Goal: Find specific page/section: Find specific page/section

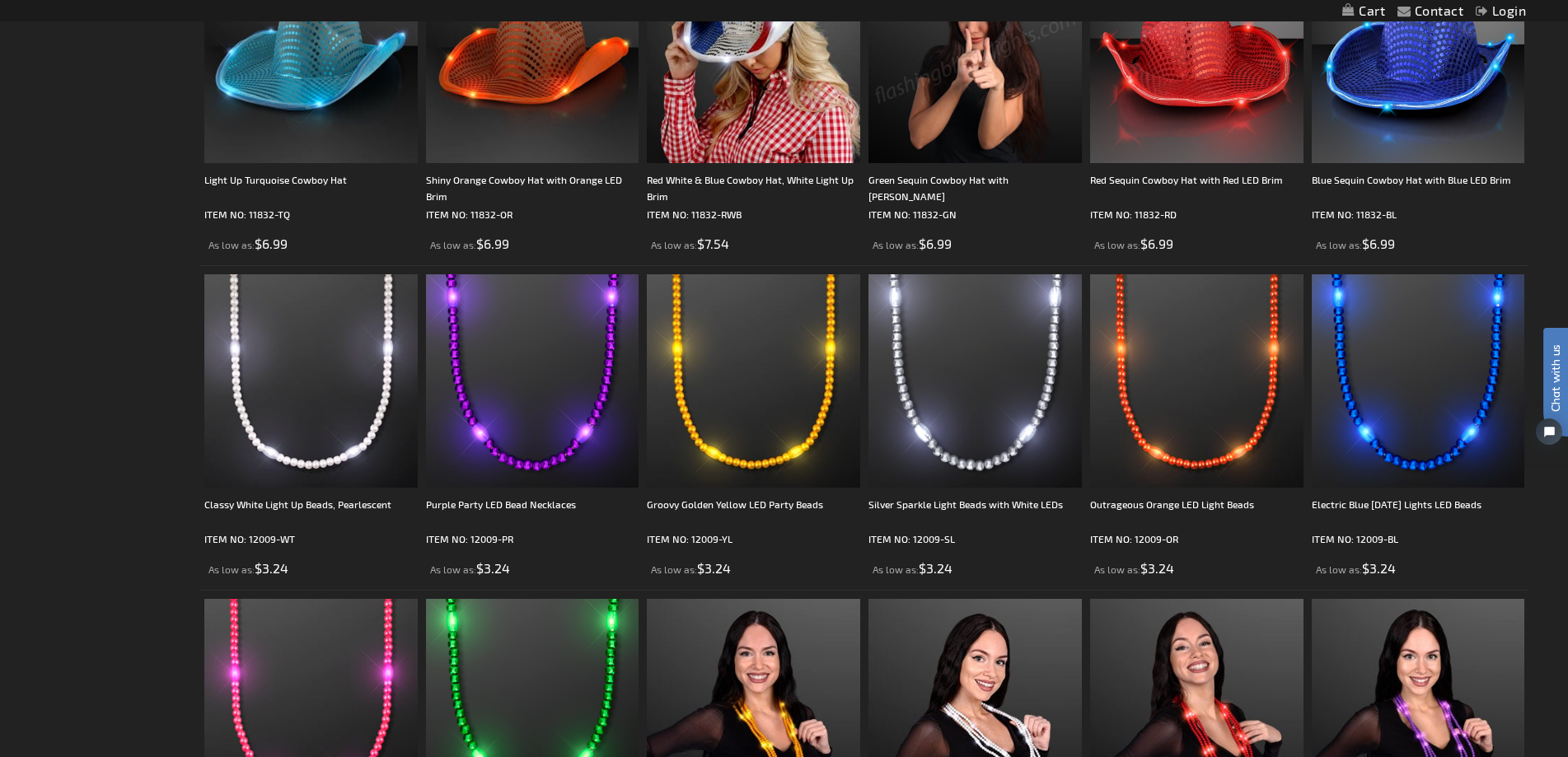
scroll to position [3561, 0]
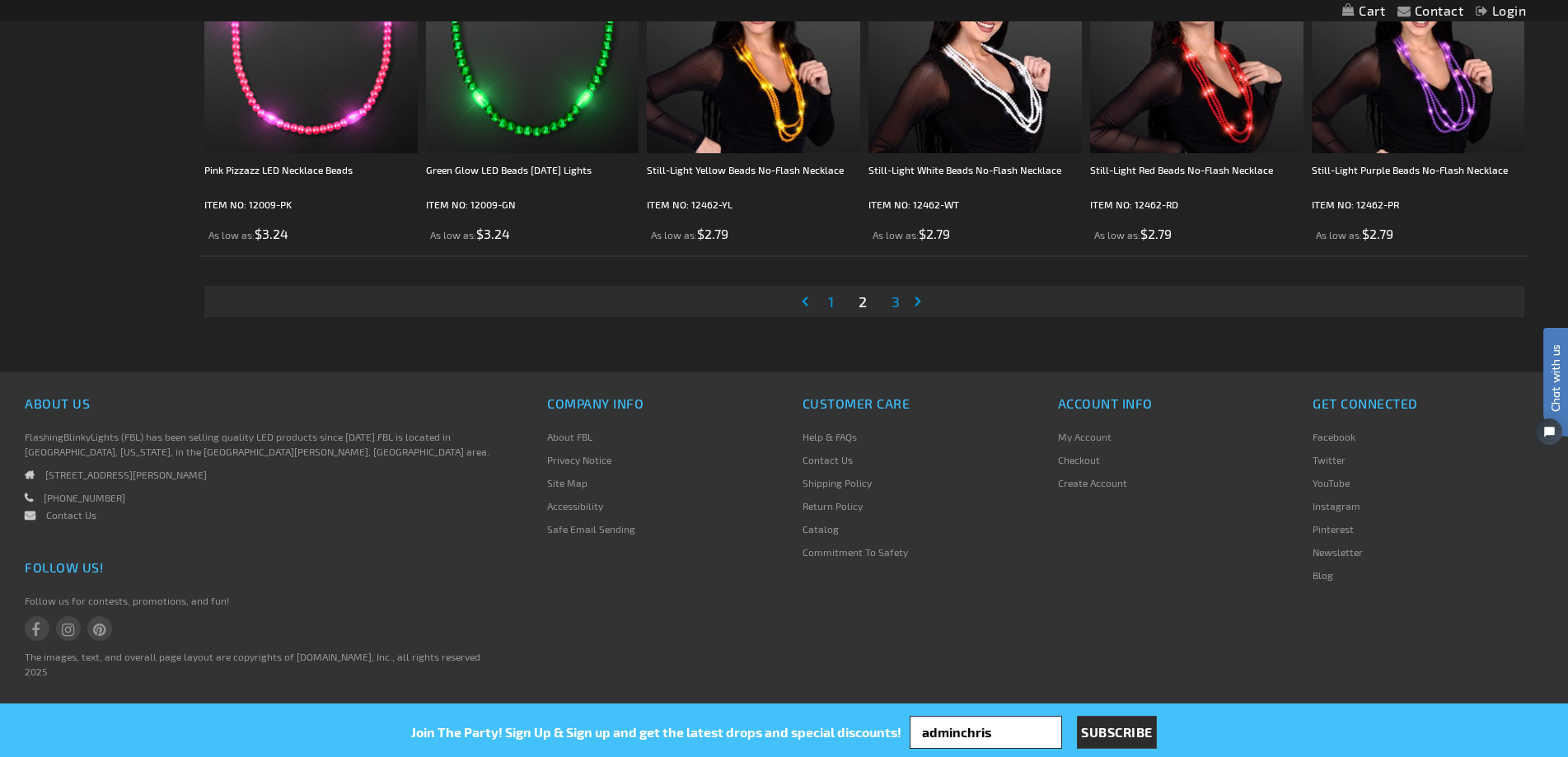
click at [893, 306] on span "3" at bounding box center [895, 301] width 9 height 18
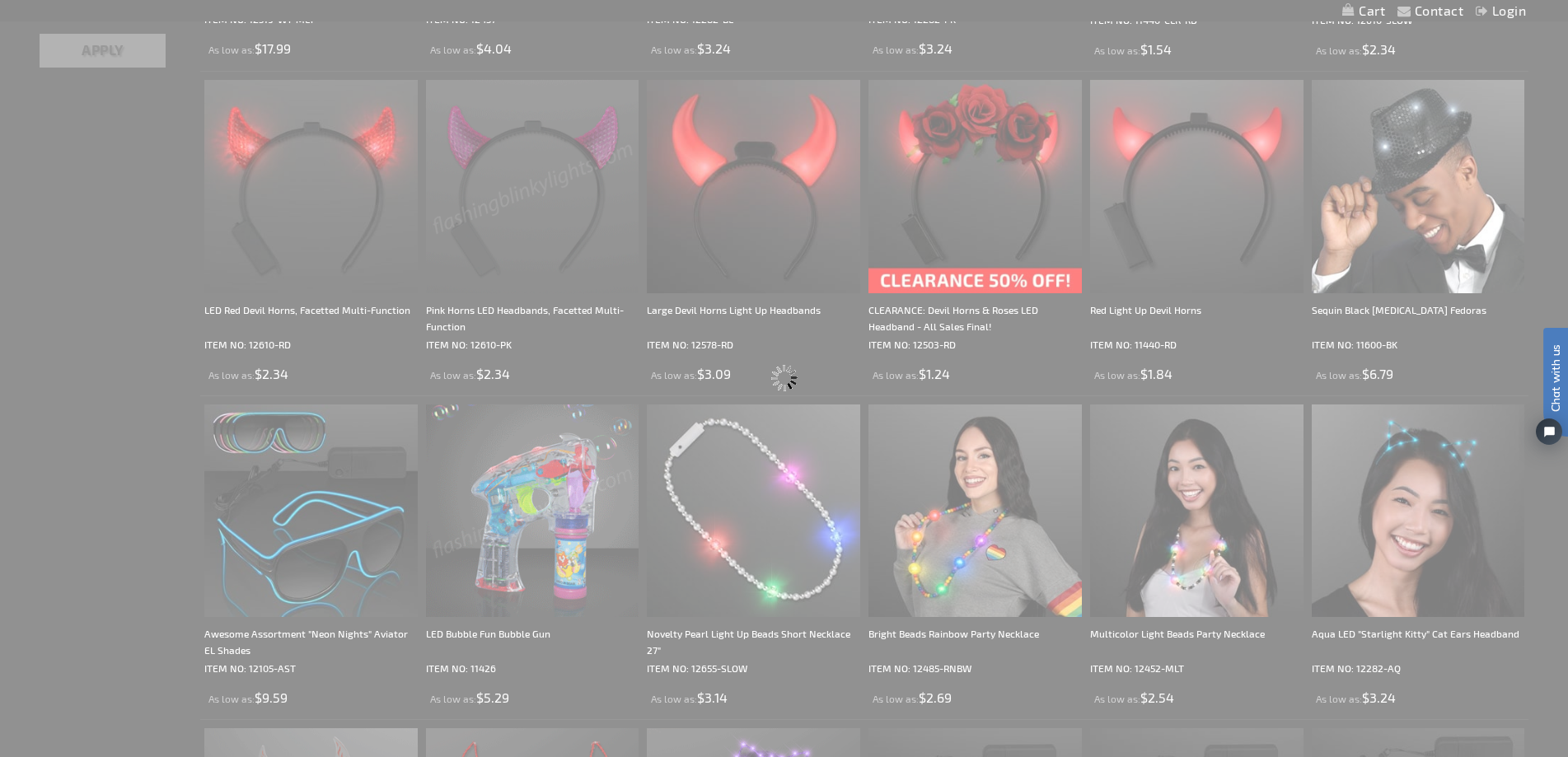
scroll to position [0, 0]
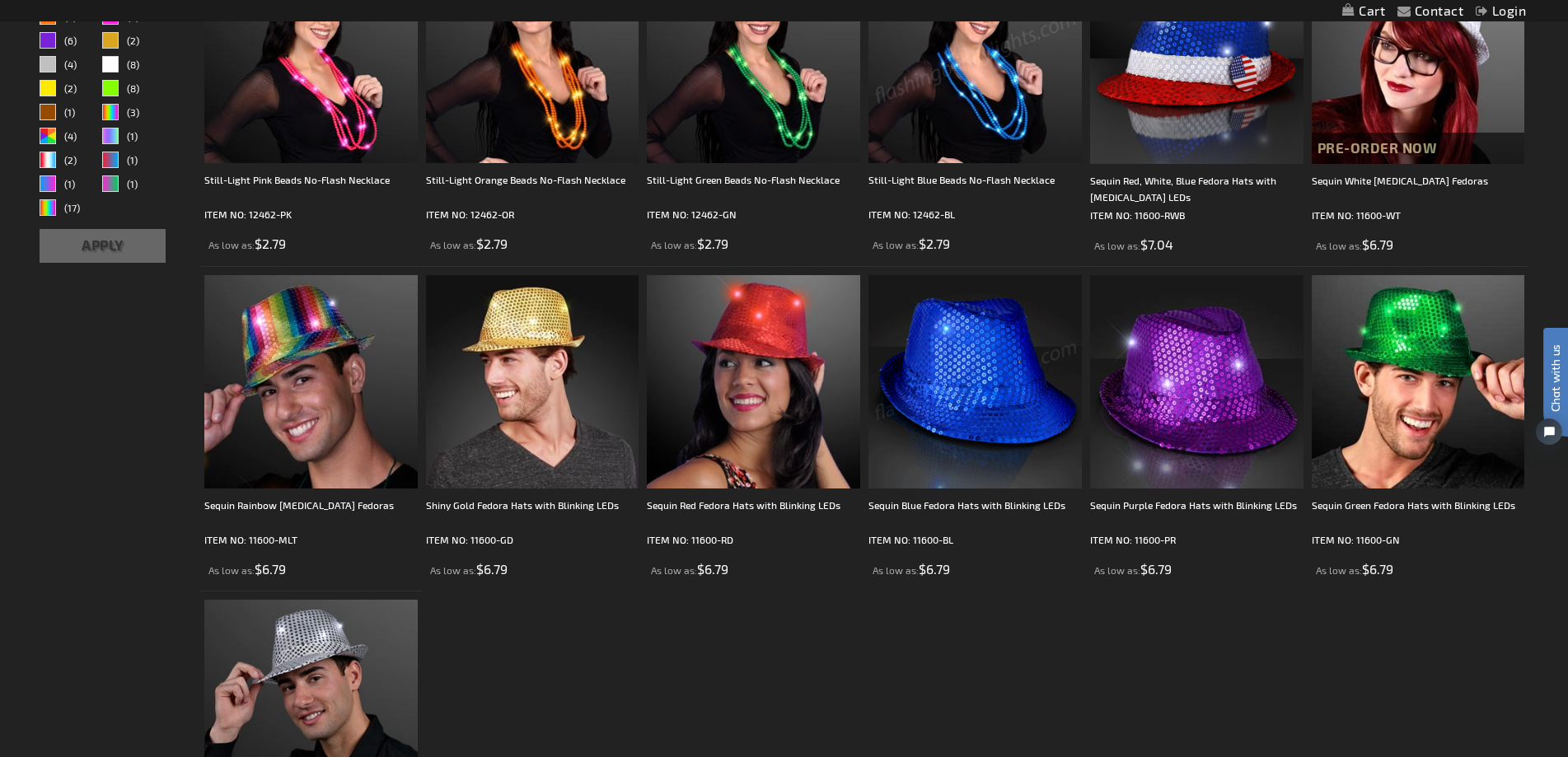
scroll to position [53, 0]
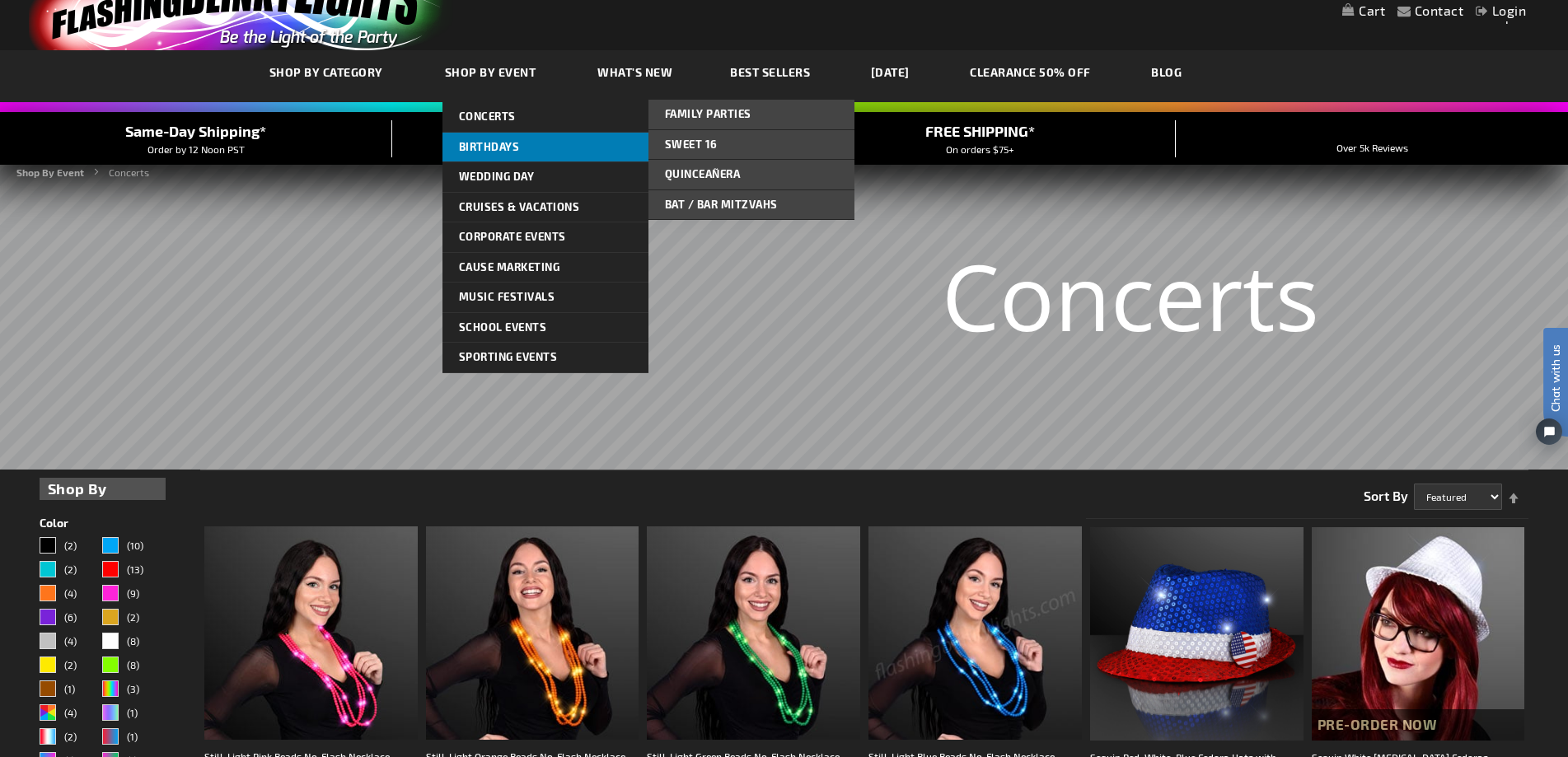
click at [488, 148] on span "Birthdays" at bounding box center [489, 147] width 61 height 14
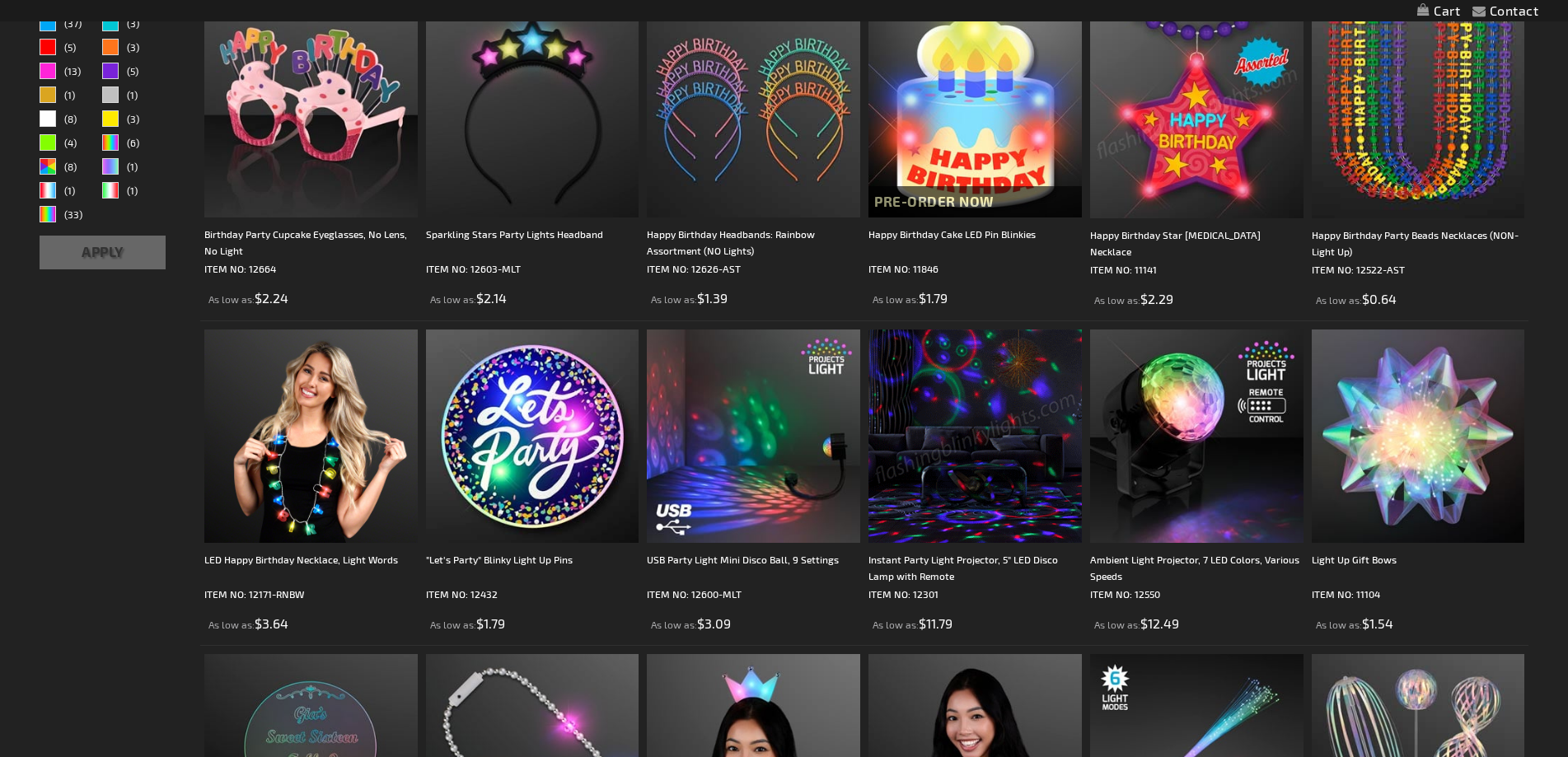
type input "adminchris"
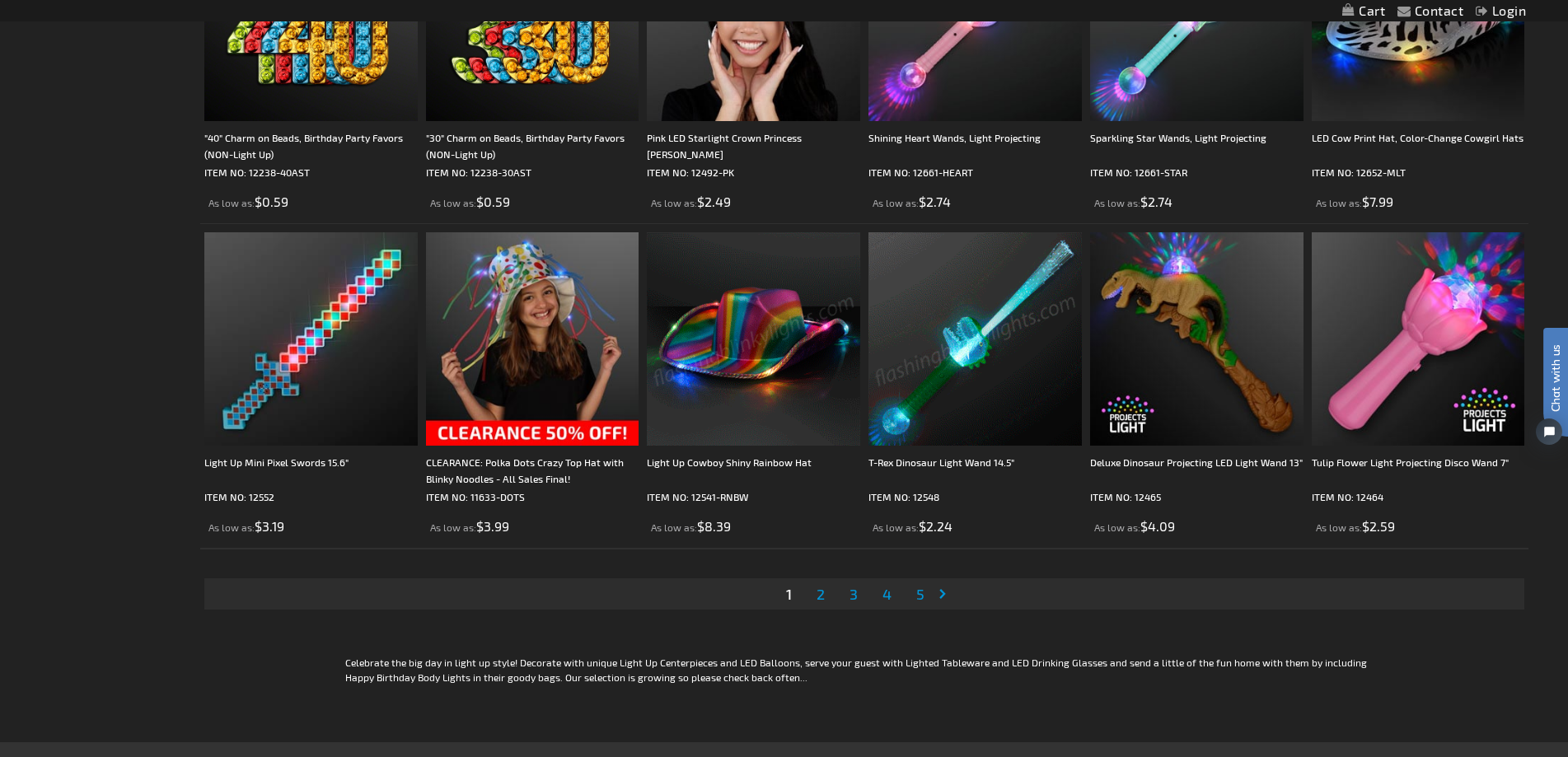
scroll to position [3542, 0]
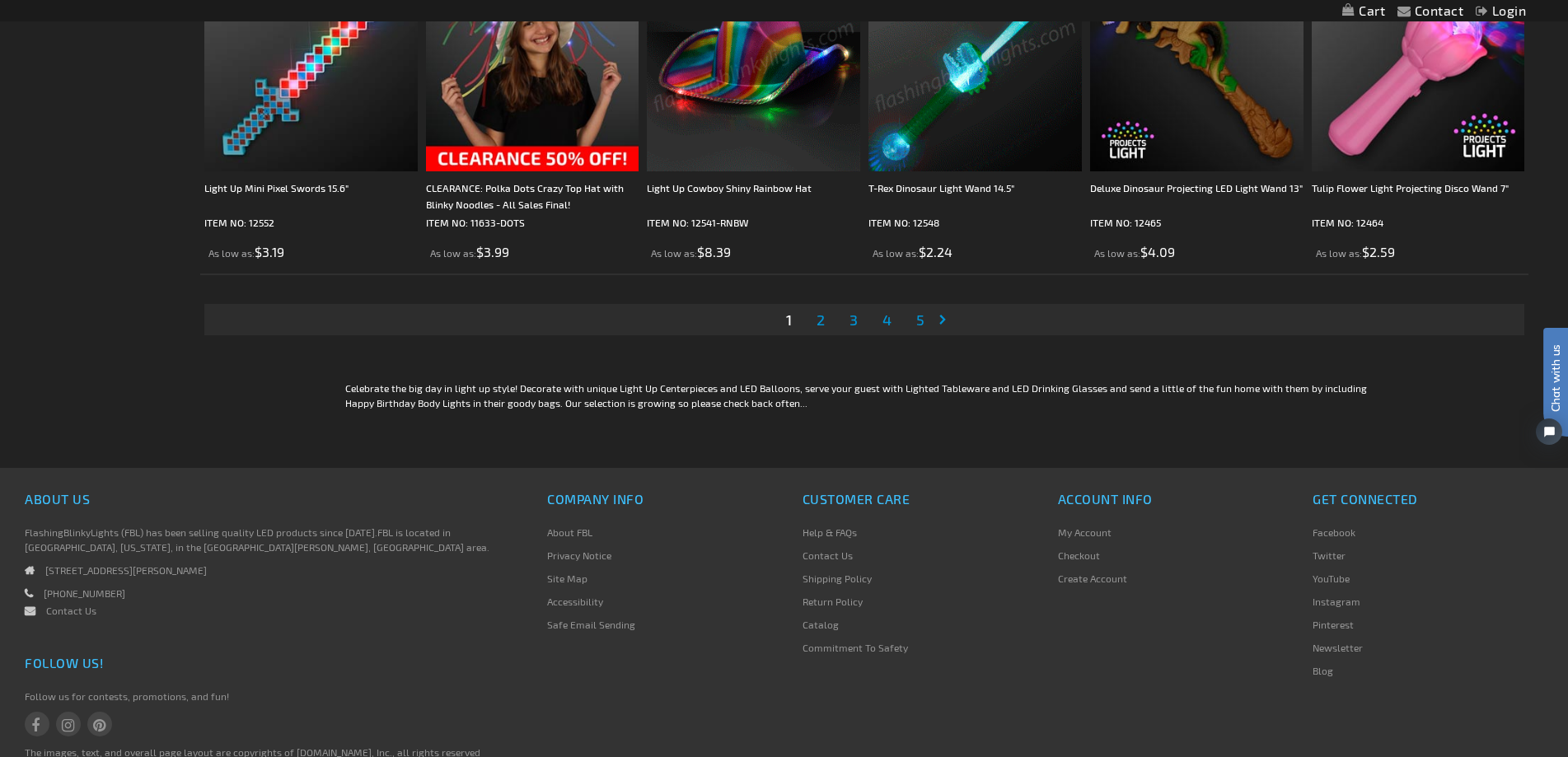
click at [886, 324] on span "4" at bounding box center [886, 319] width 9 height 18
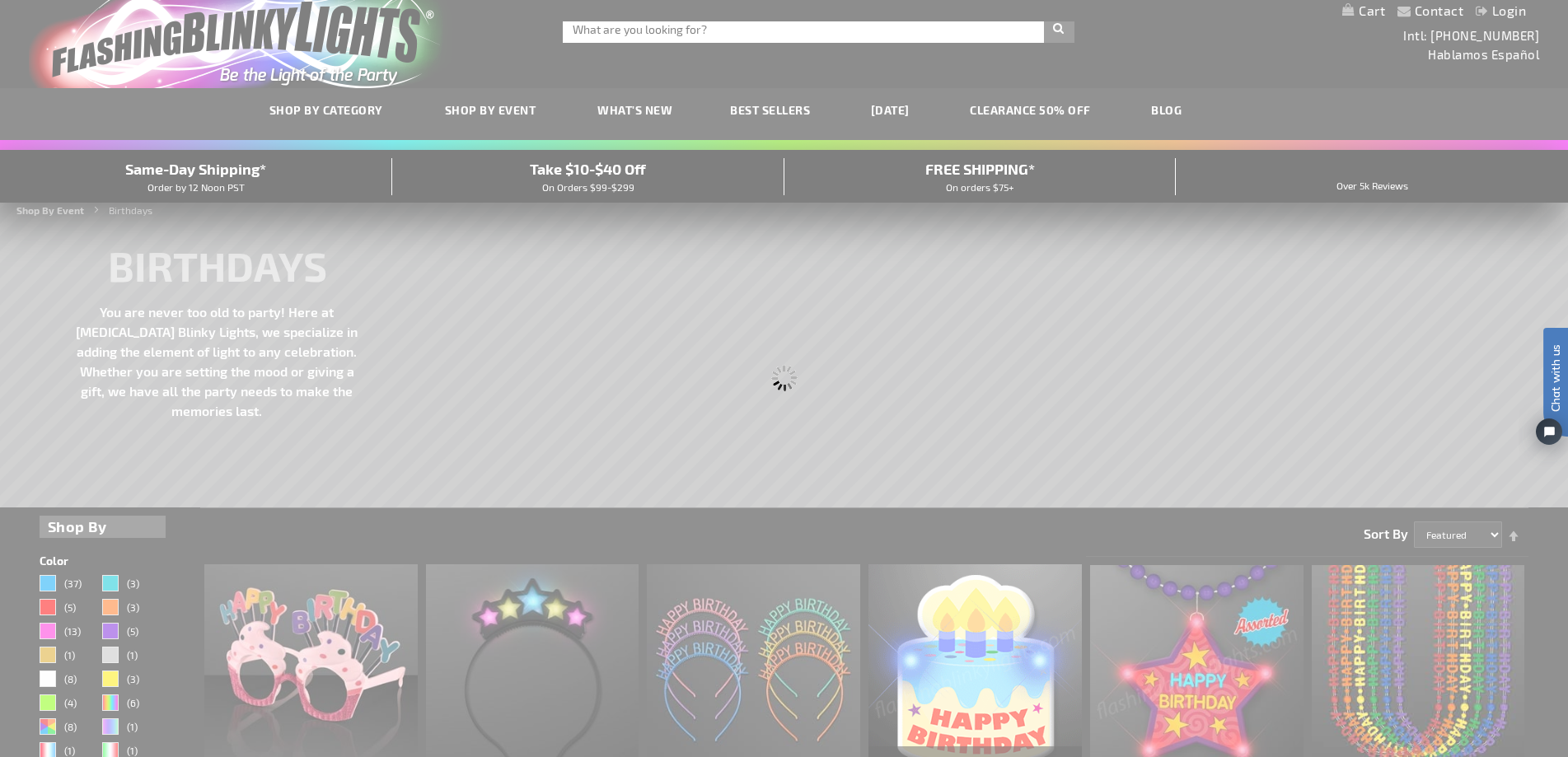
scroll to position [0, 0]
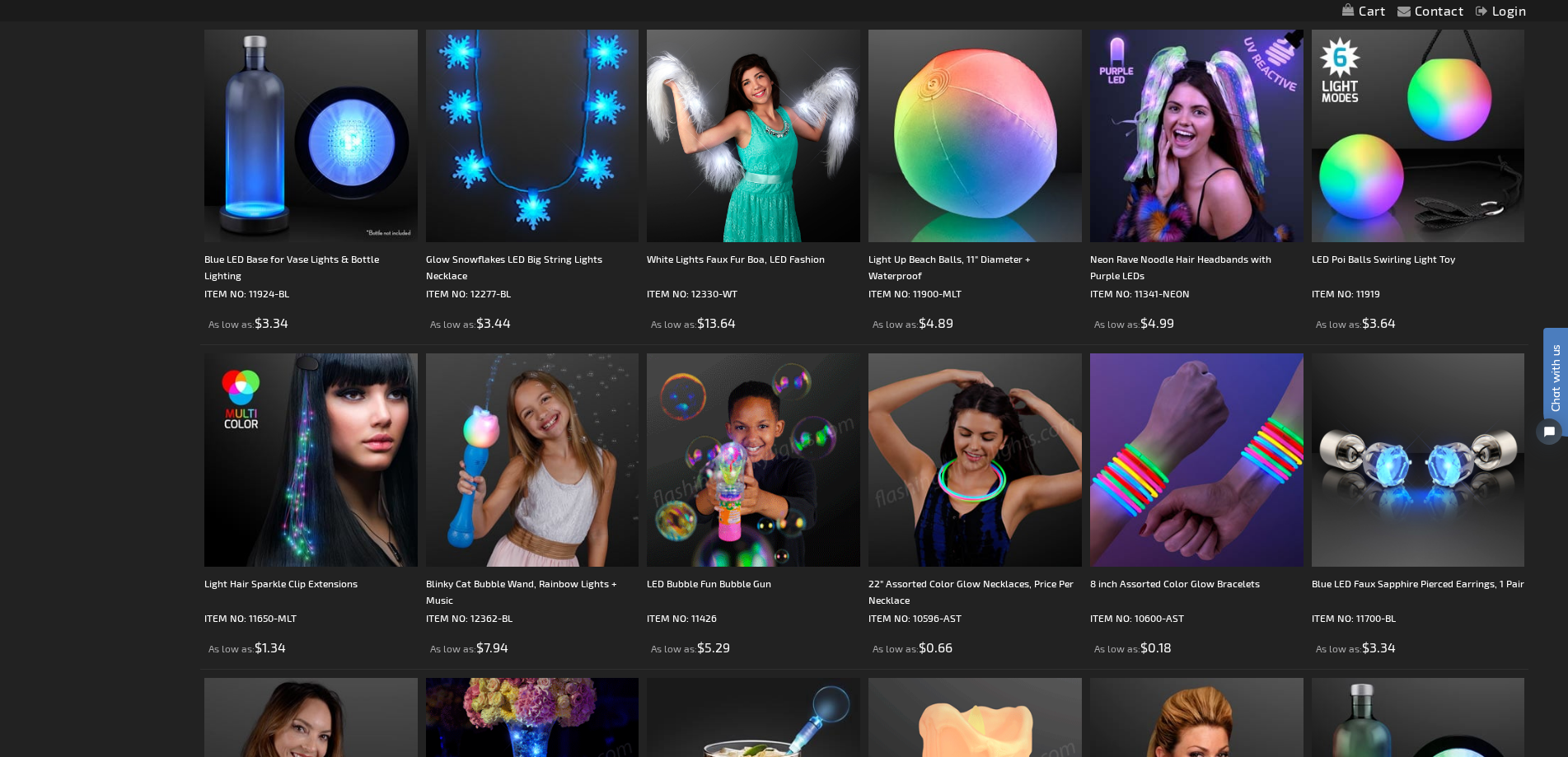
scroll to position [459, 0]
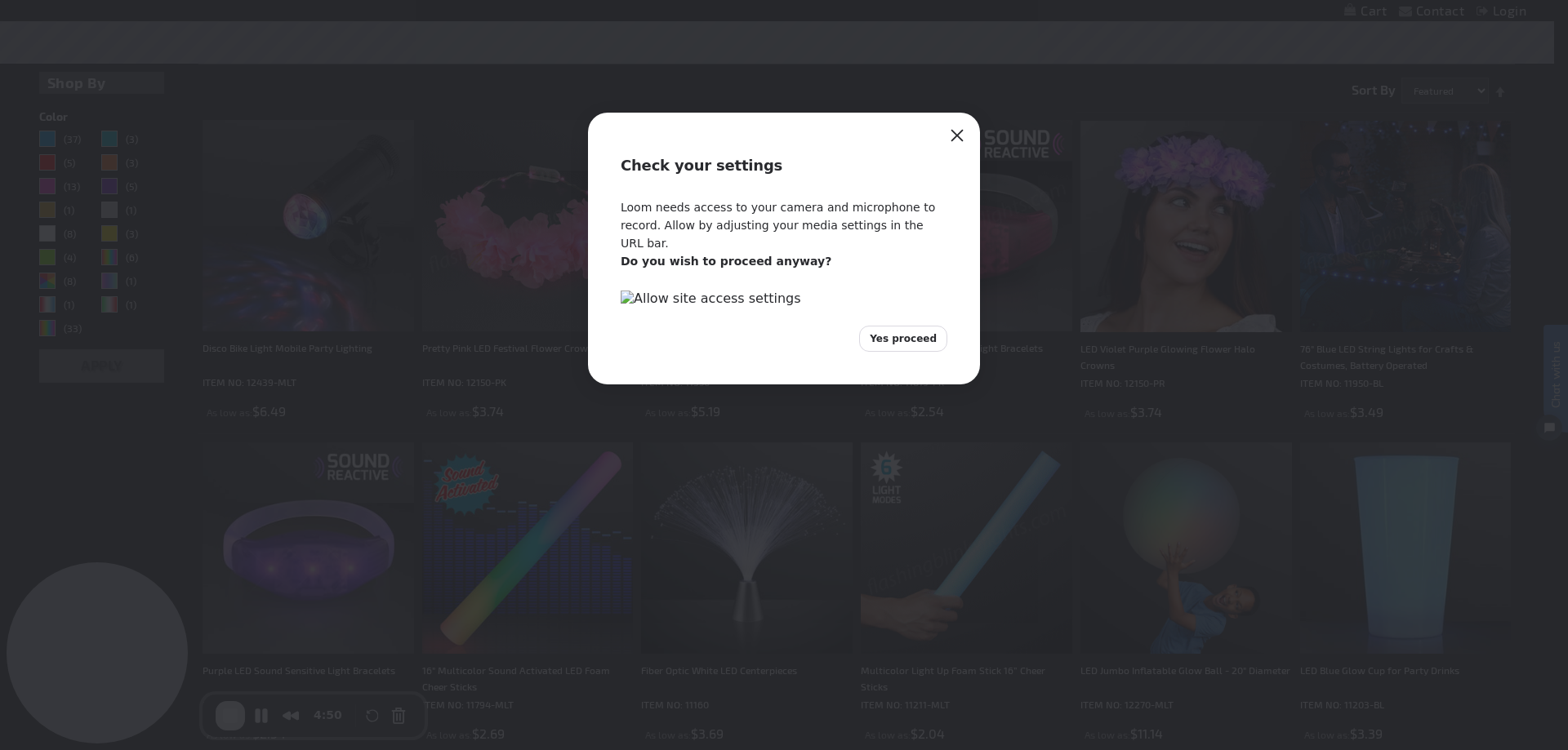
drag, startPoint x: 962, startPoint y: 133, endPoint x: 924, endPoint y: 563, distance: 431.7
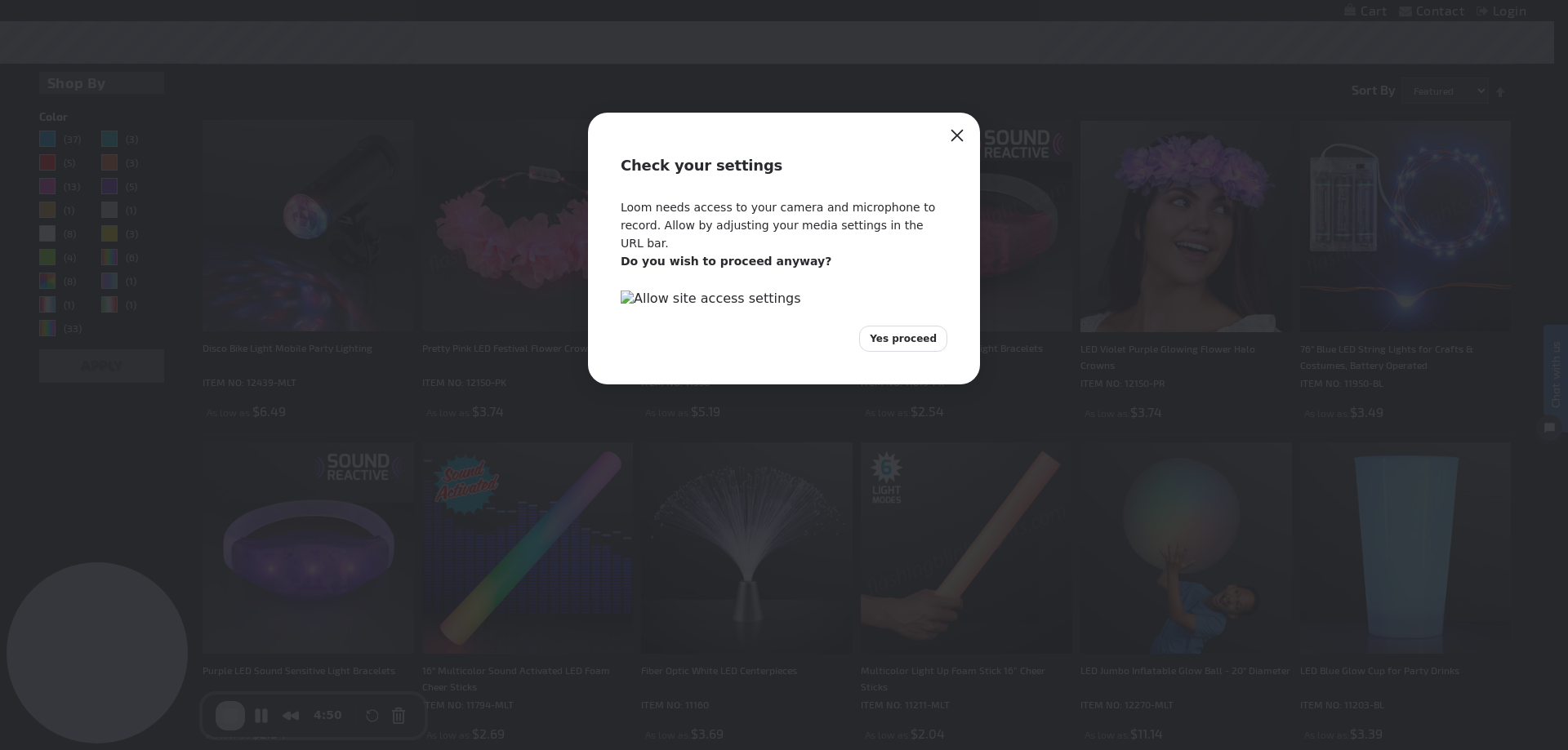
click at [934, 597] on div "Check your settings Loom needs access to your camera and microphone to record. …" at bounding box center [784, 375] width 1568 height 750
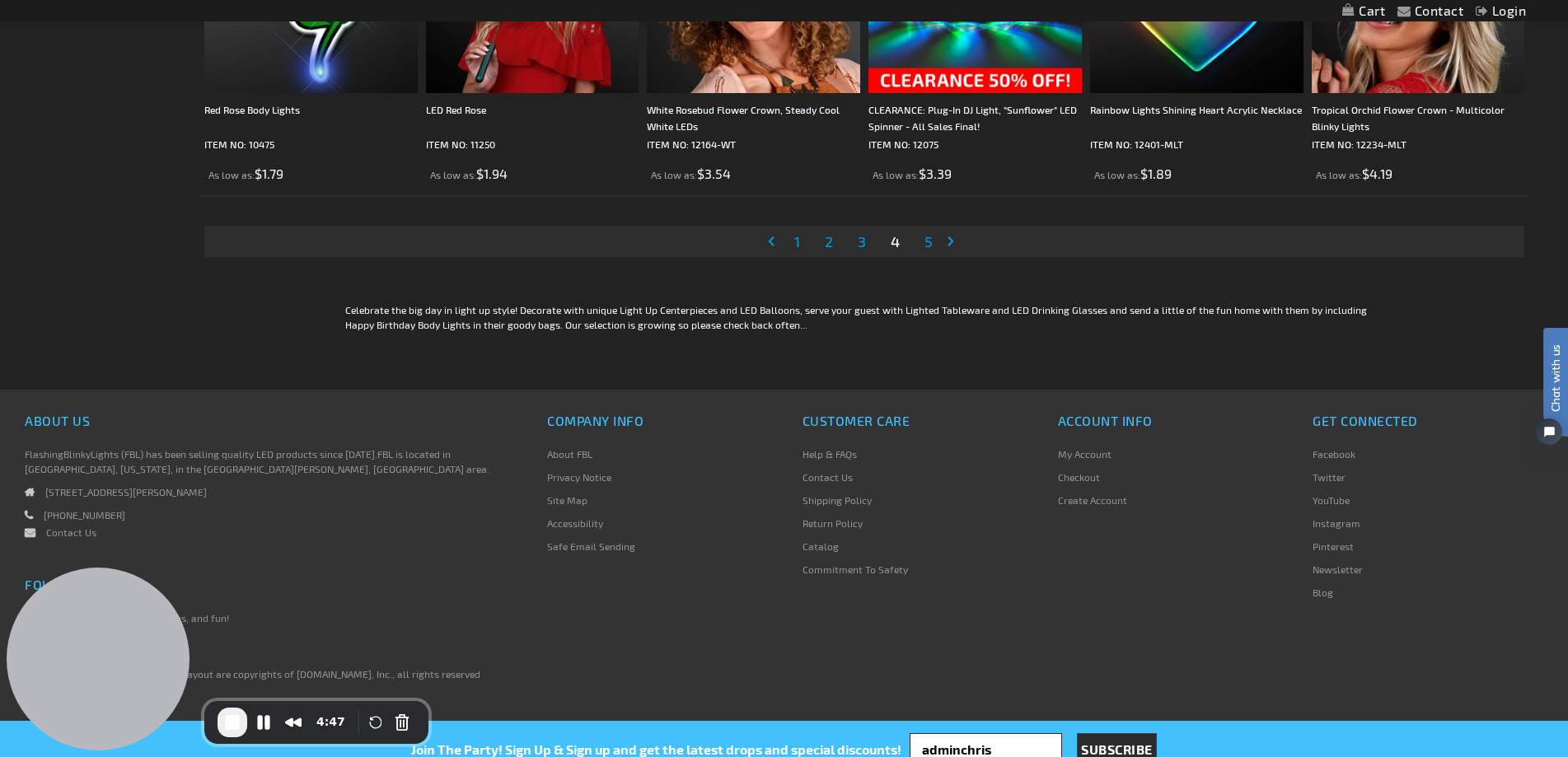
scroll to position [3638, 0]
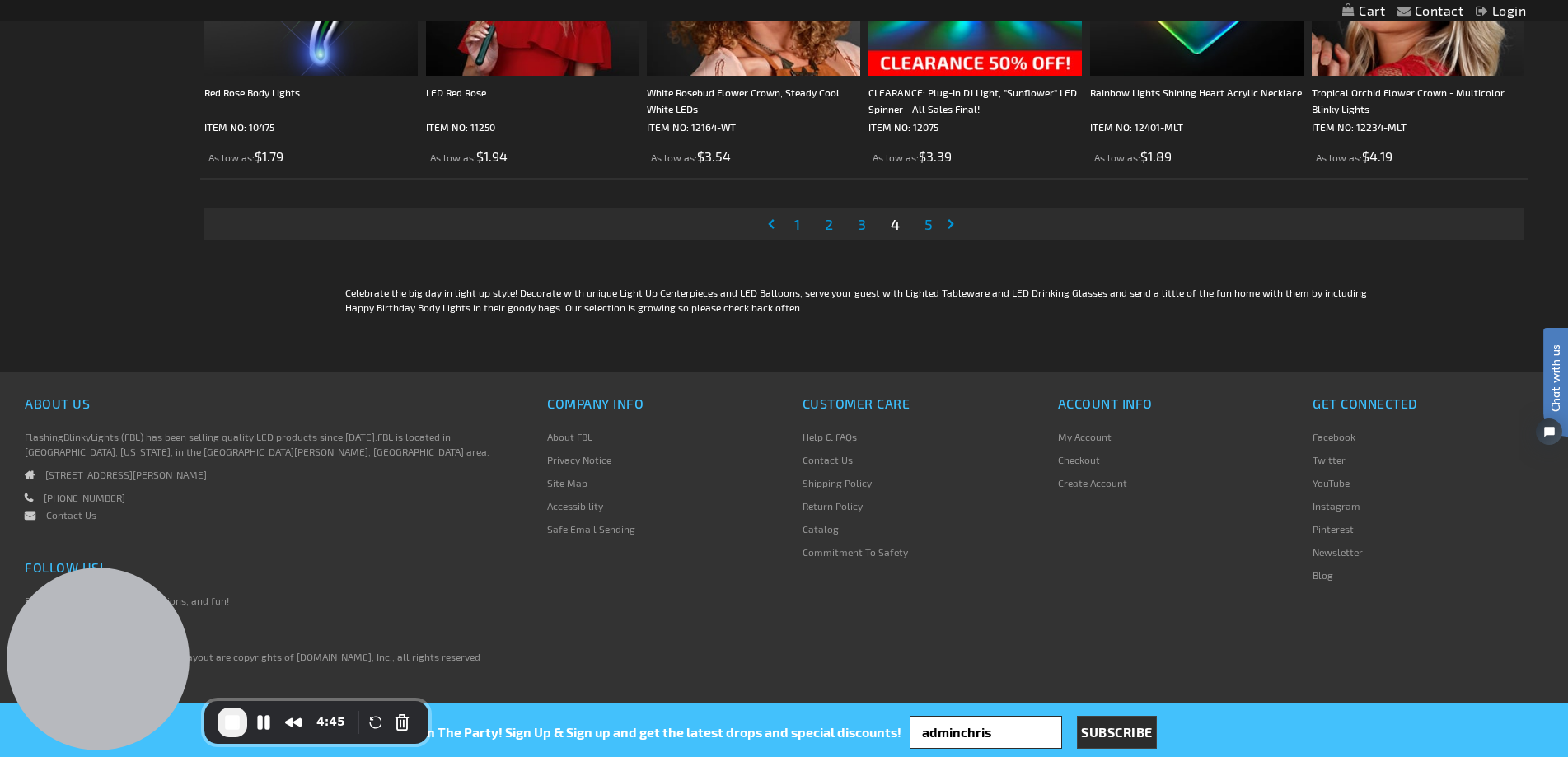
click at [926, 227] on span "5" at bounding box center [928, 223] width 9 height 18
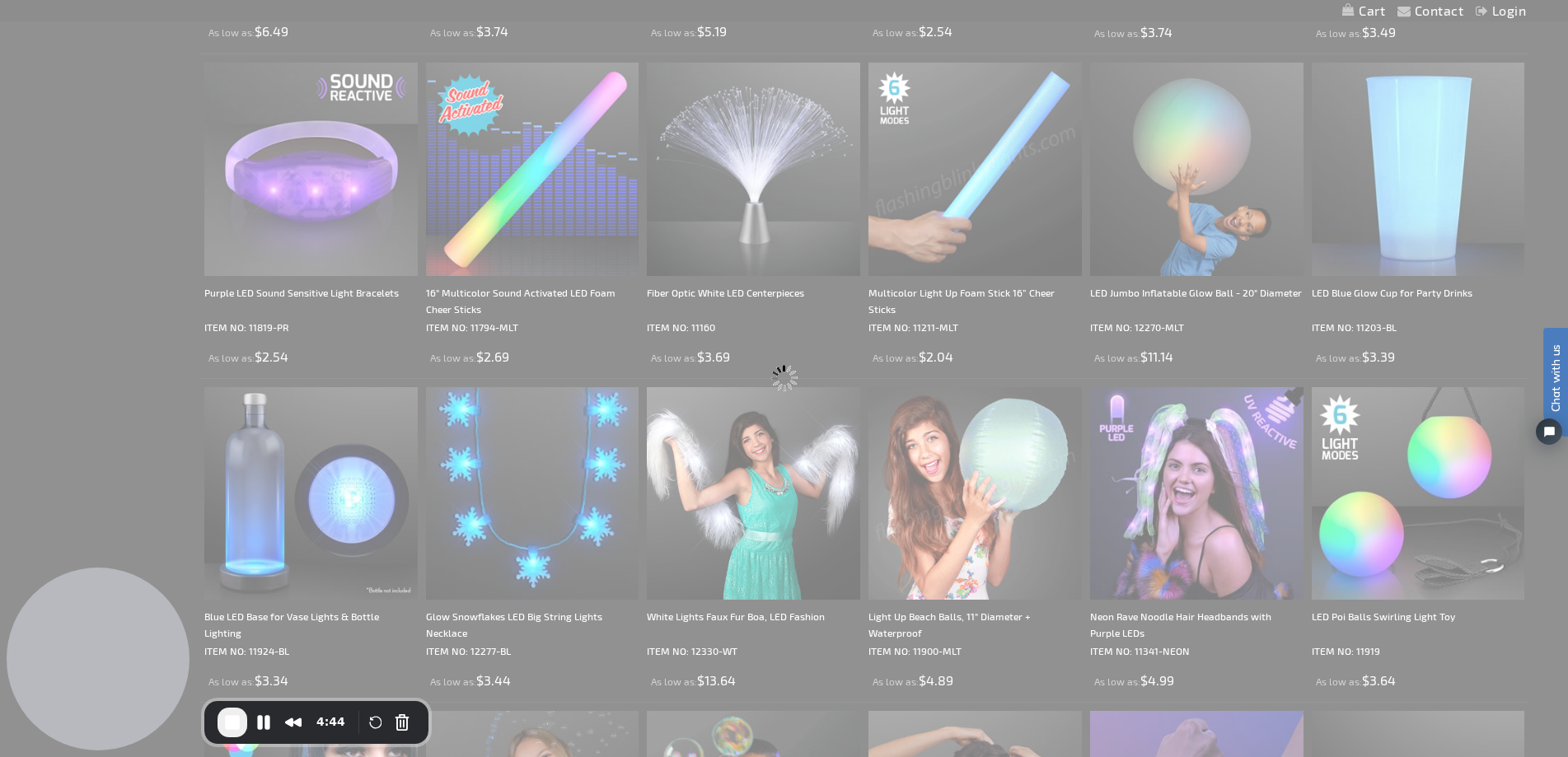
scroll to position [204, 0]
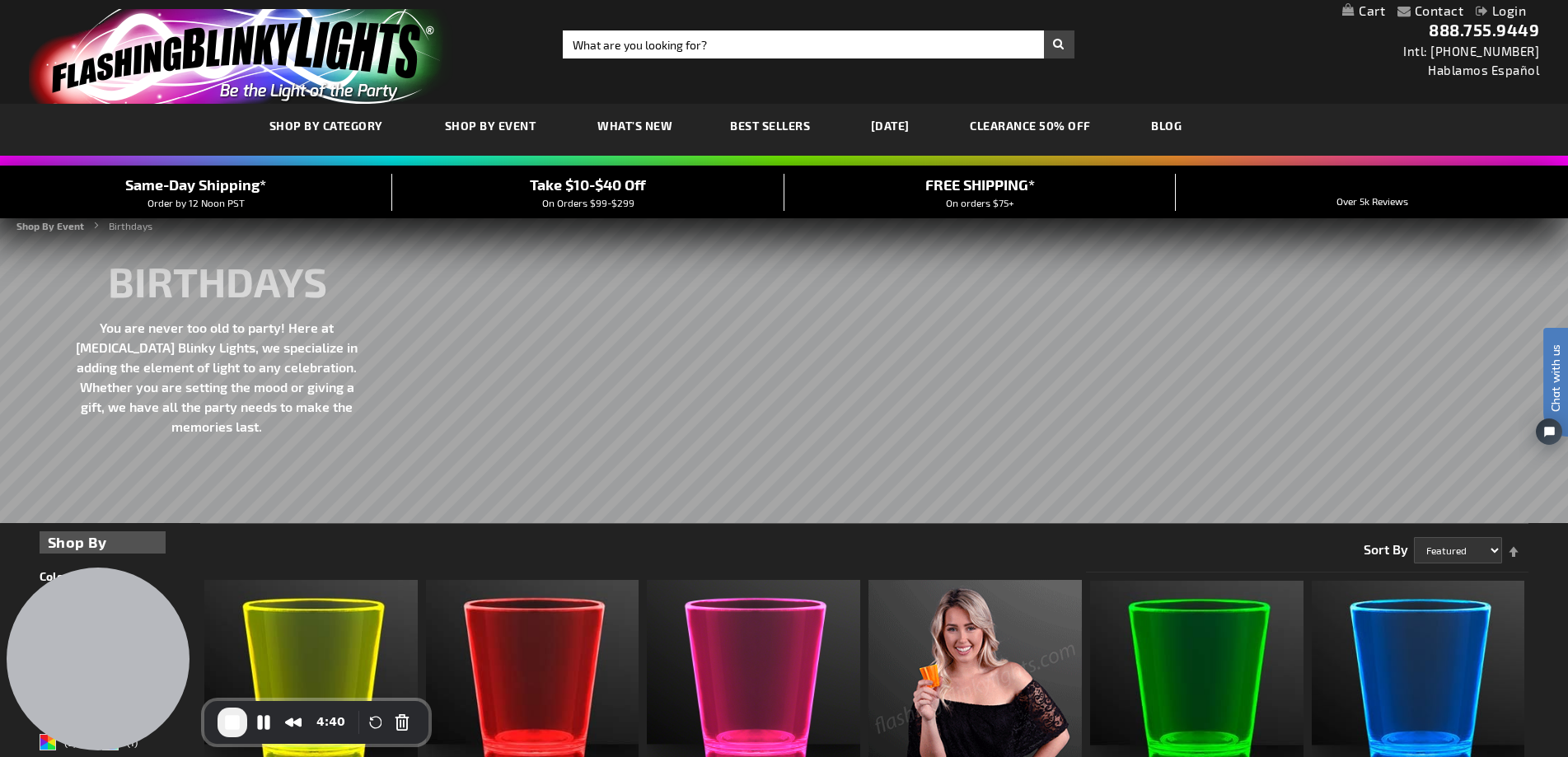
click at [654, 133] on link "What's New" at bounding box center [634, 125] width 100 height 55
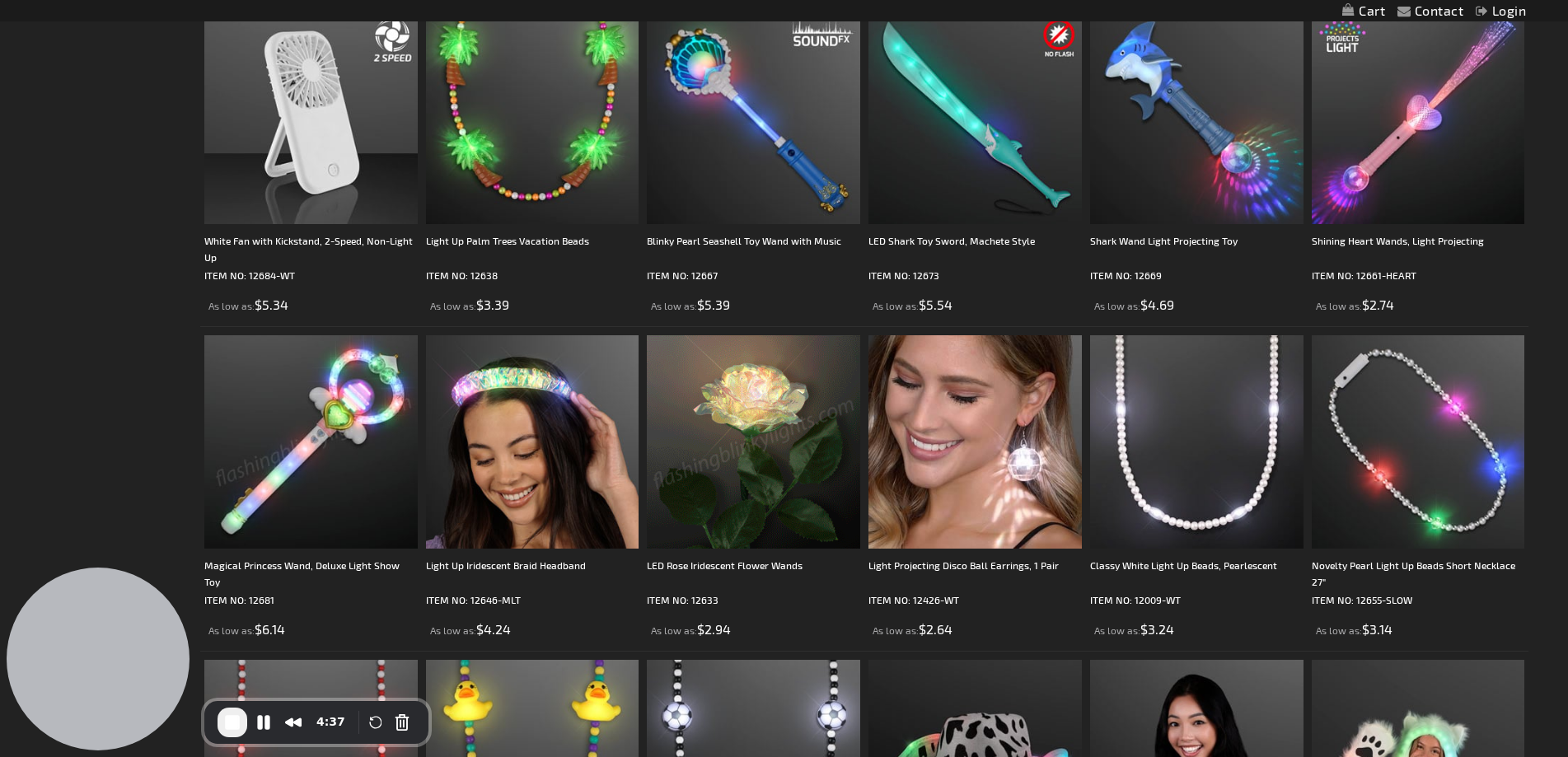
type input "adminchris"
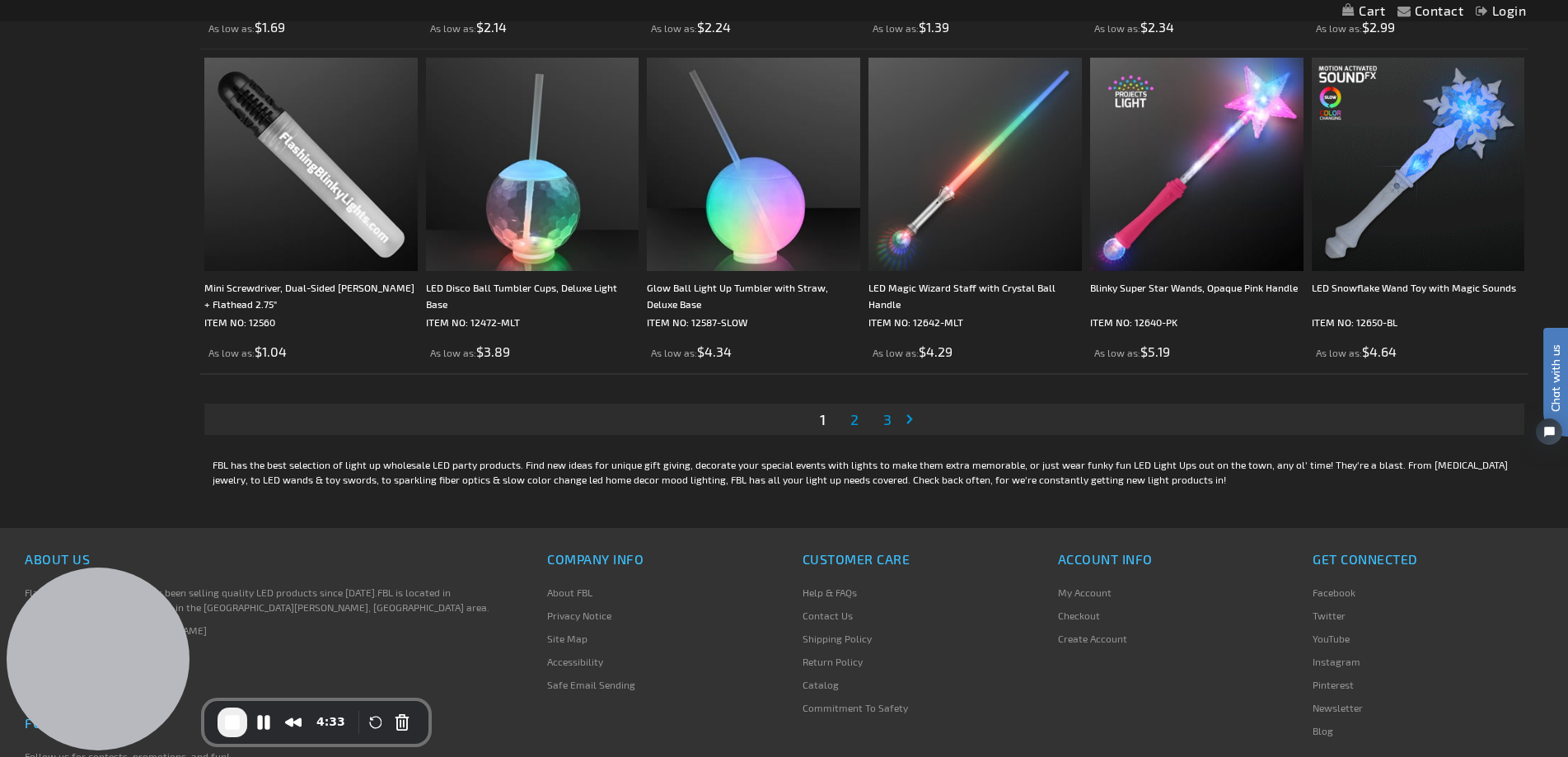
click at [851, 416] on span "2" at bounding box center [854, 419] width 9 height 18
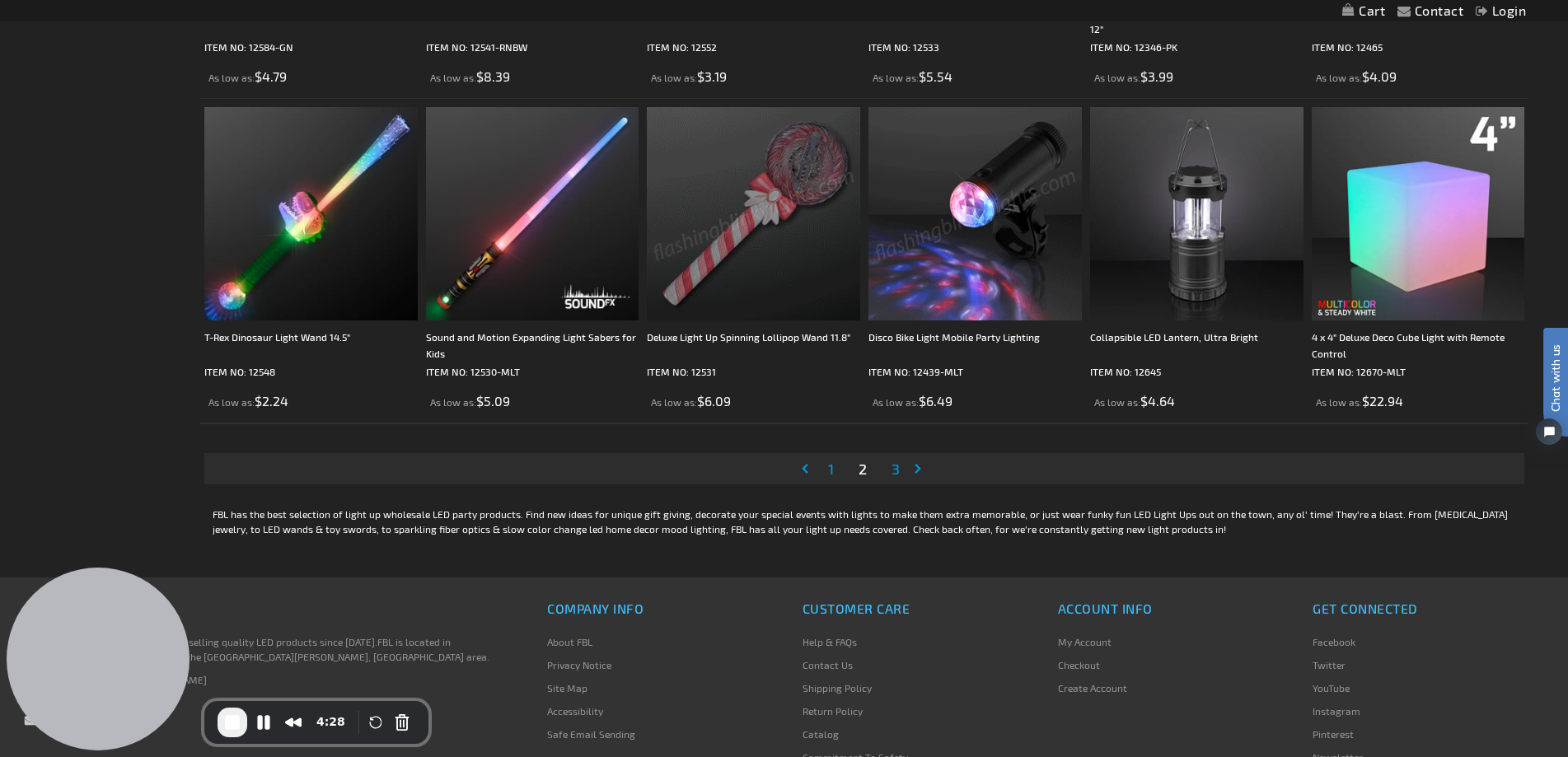
scroll to position [3289, 0]
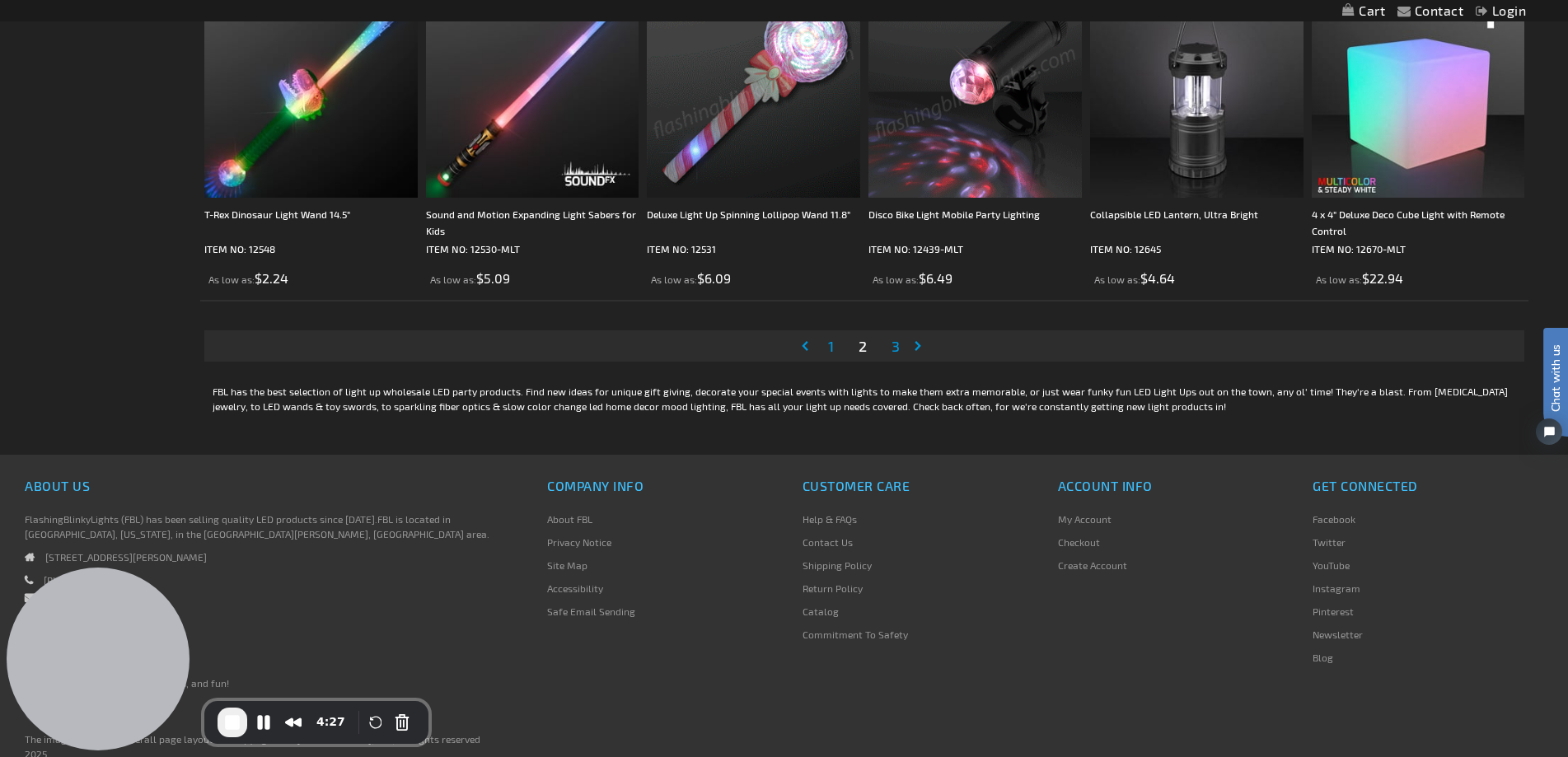
click at [897, 348] on span "3" at bounding box center [895, 346] width 9 height 18
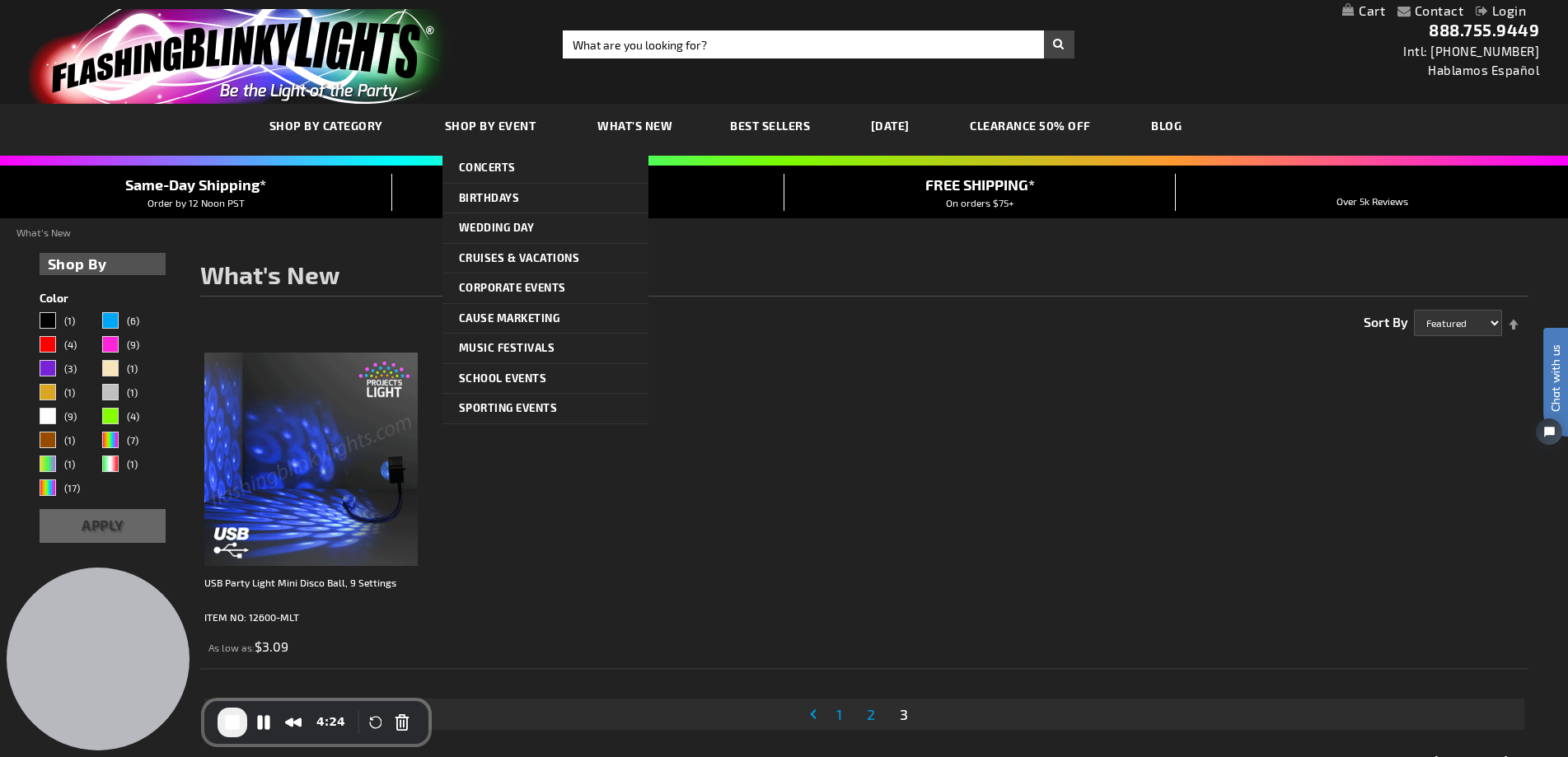
click at [465, 127] on span "Shop By Event" at bounding box center [490, 126] width 92 height 14
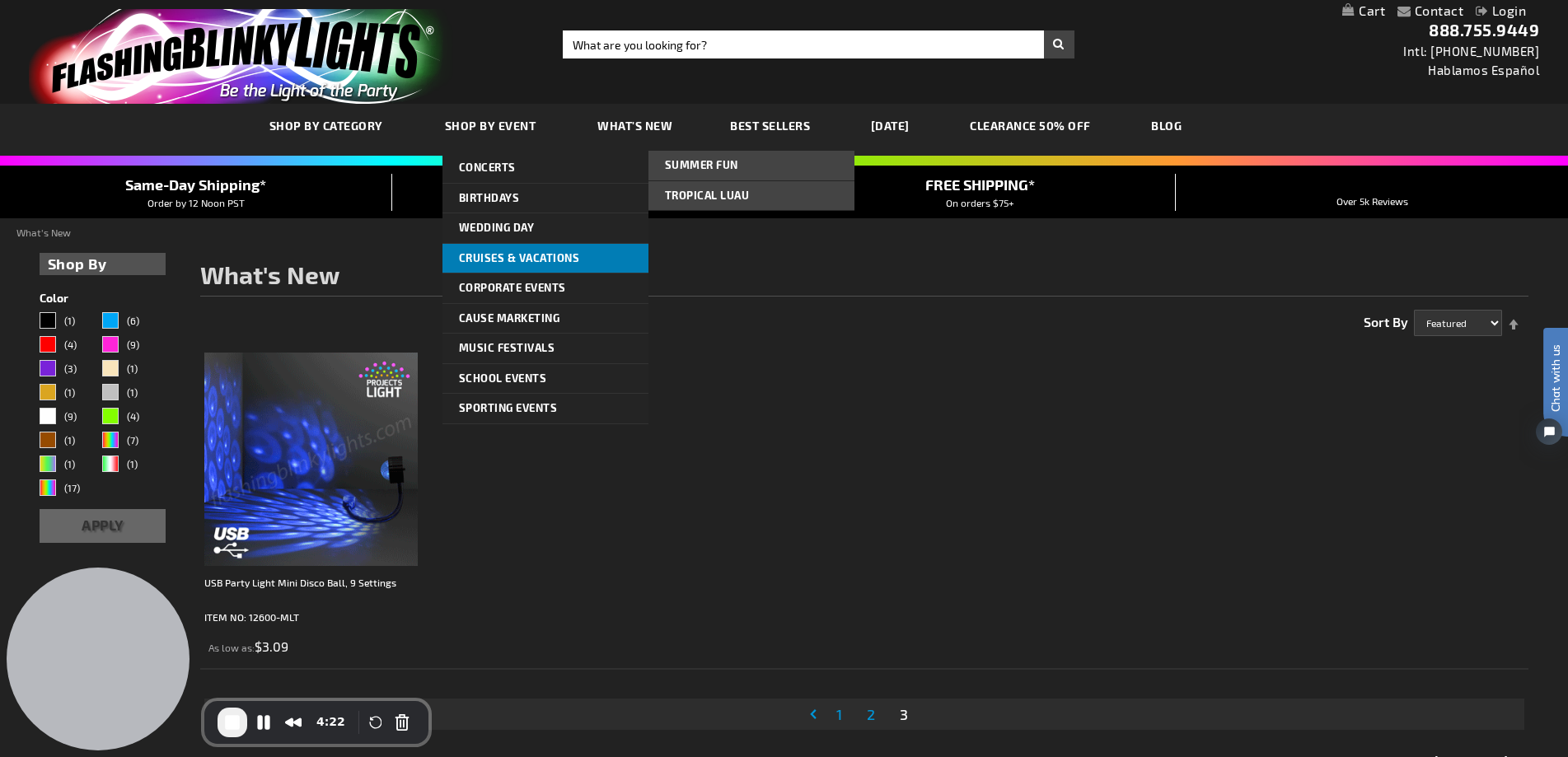
click at [466, 259] on span "Cruises & Vacations" at bounding box center [519, 258] width 121 height 14
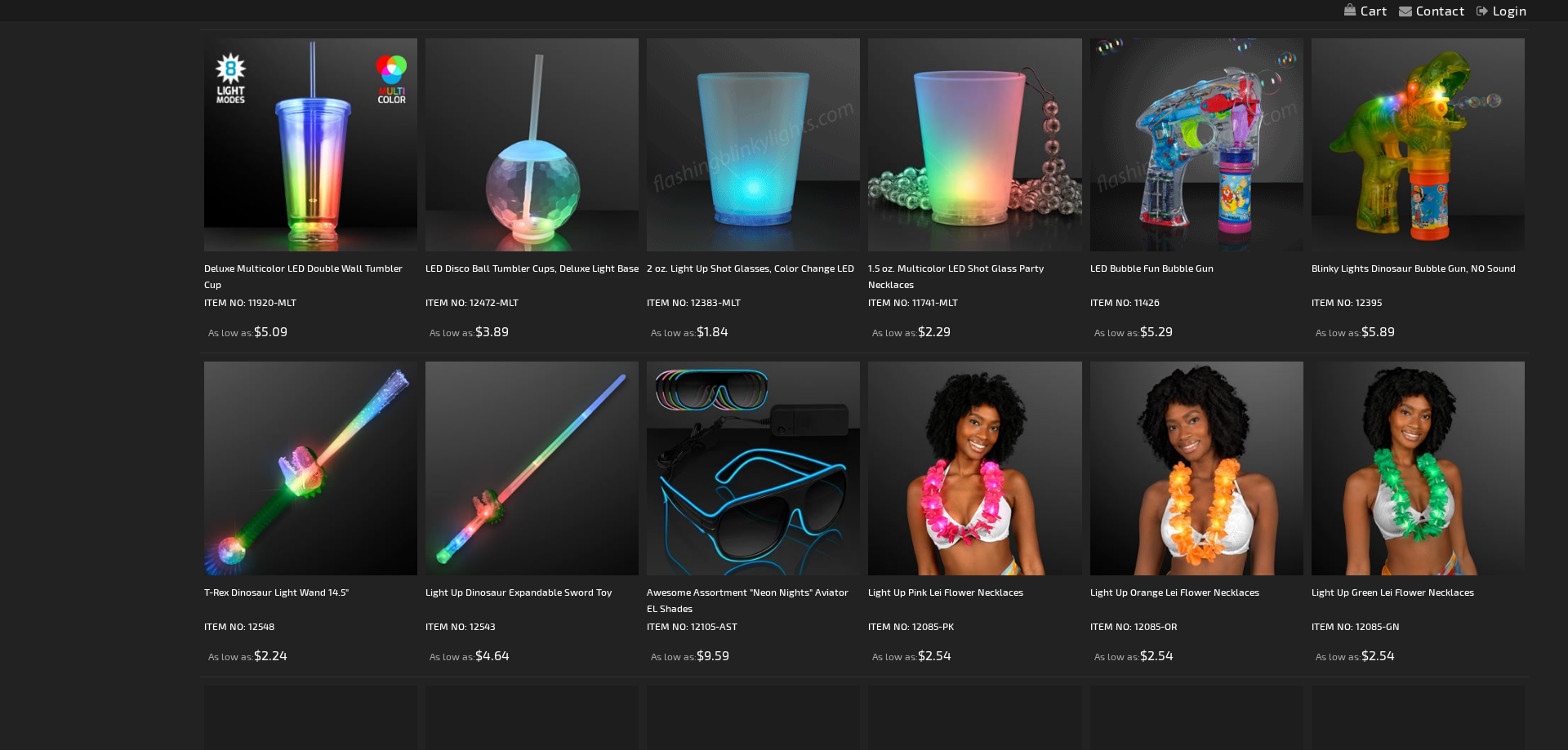
type input "adminchris"
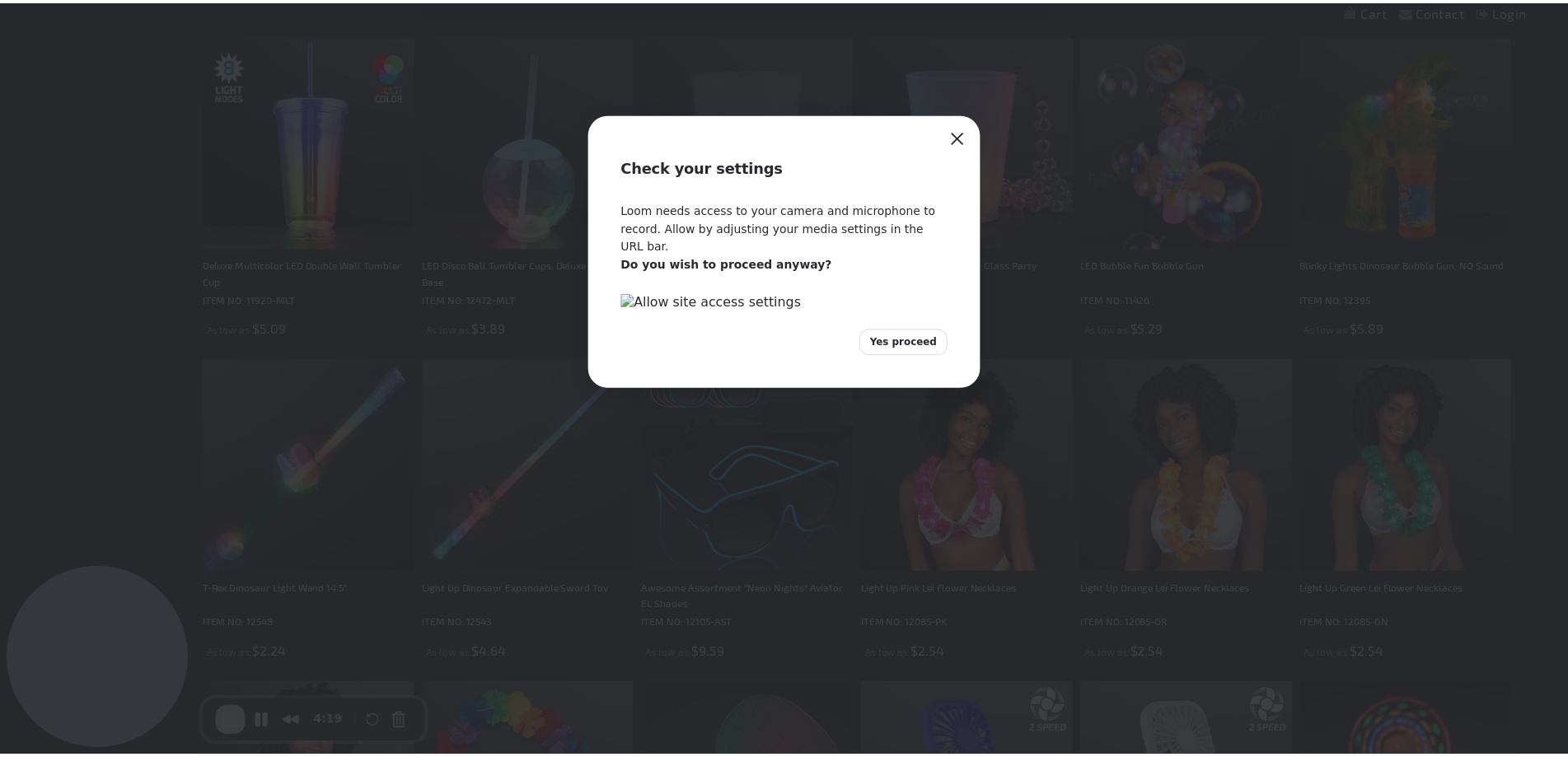
scroll to position [1153, 0]
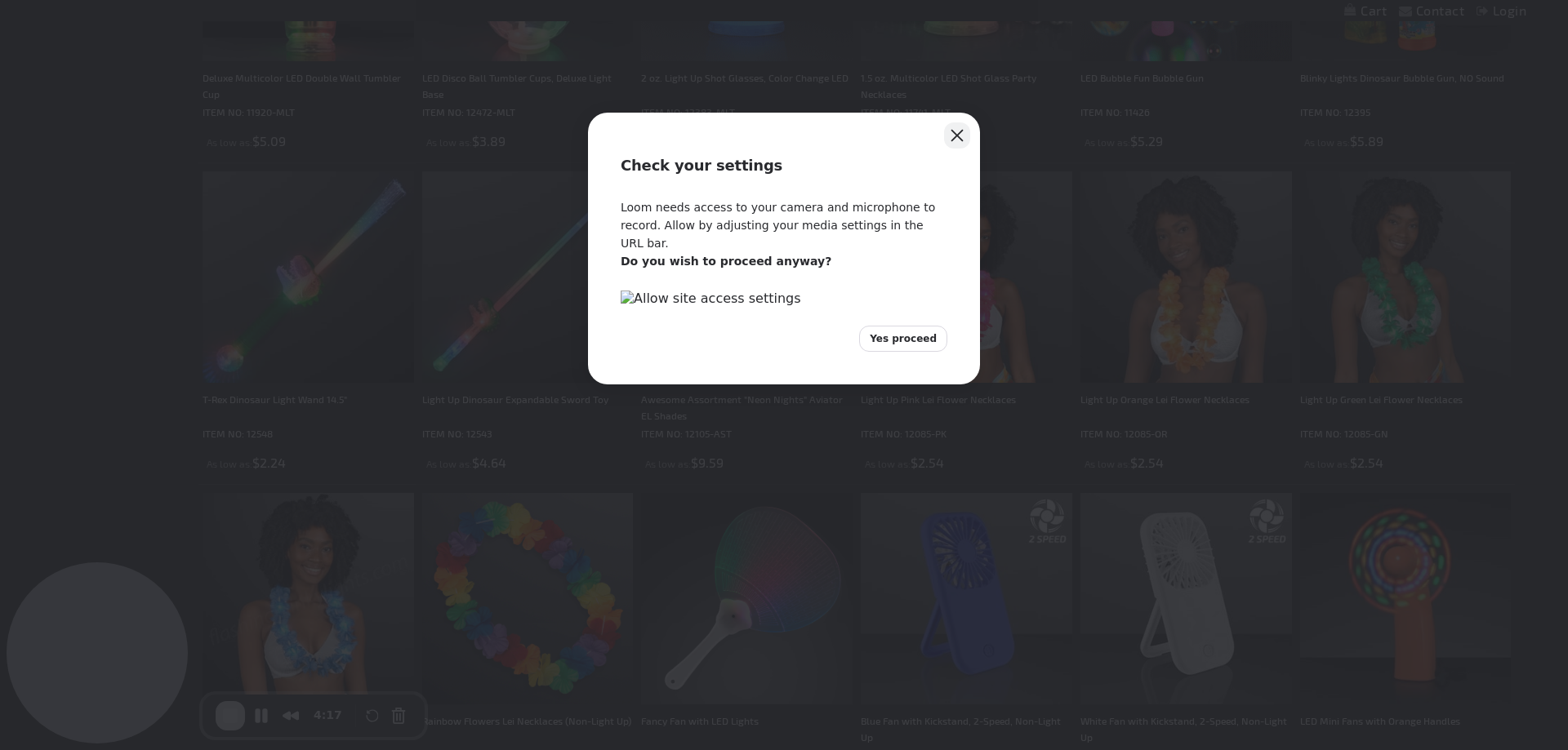
click at [954, 134] on button "Close" at bounding box center [957, 135] width 26 height 26
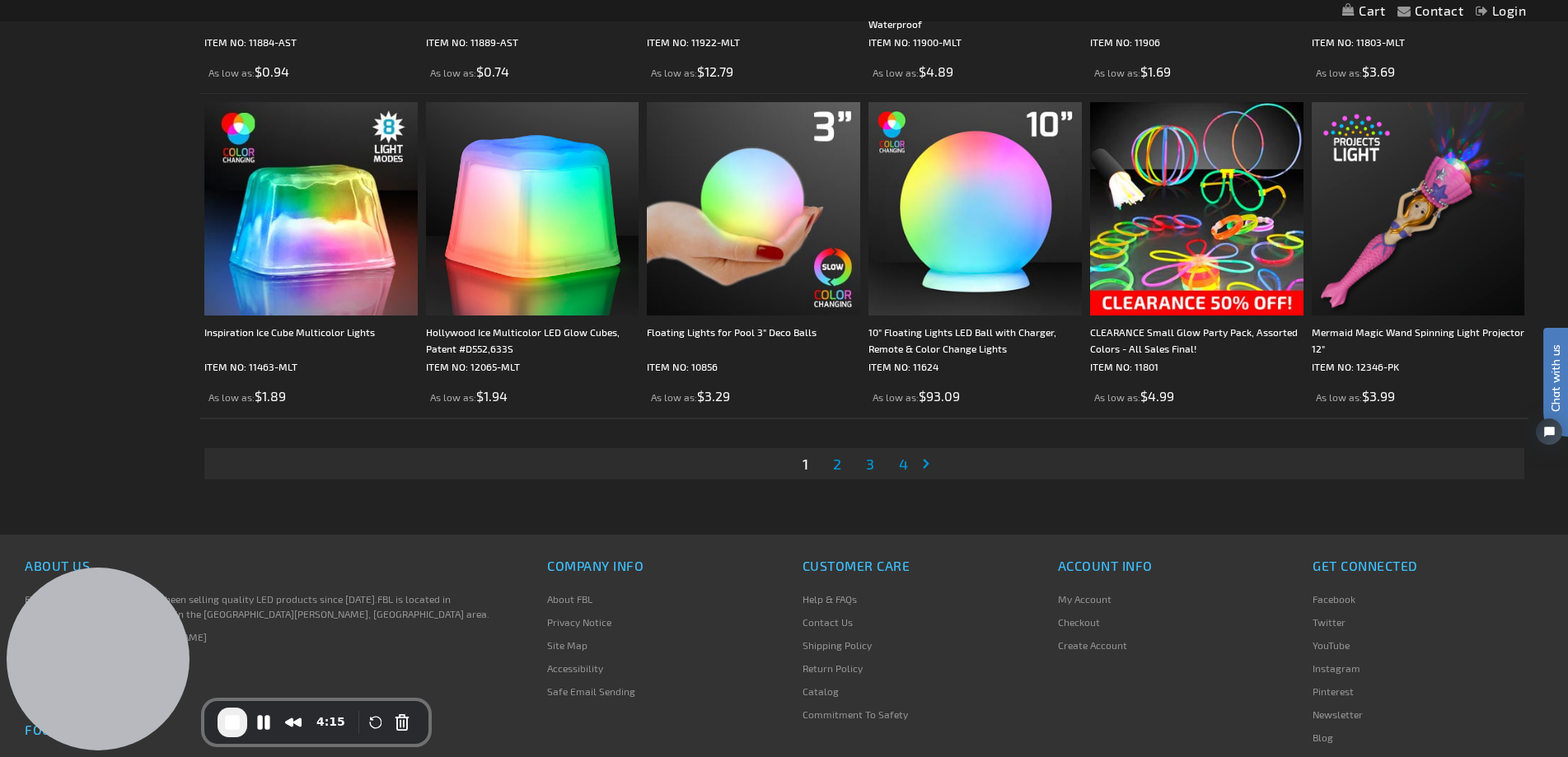
scroll to position [3334, 0]
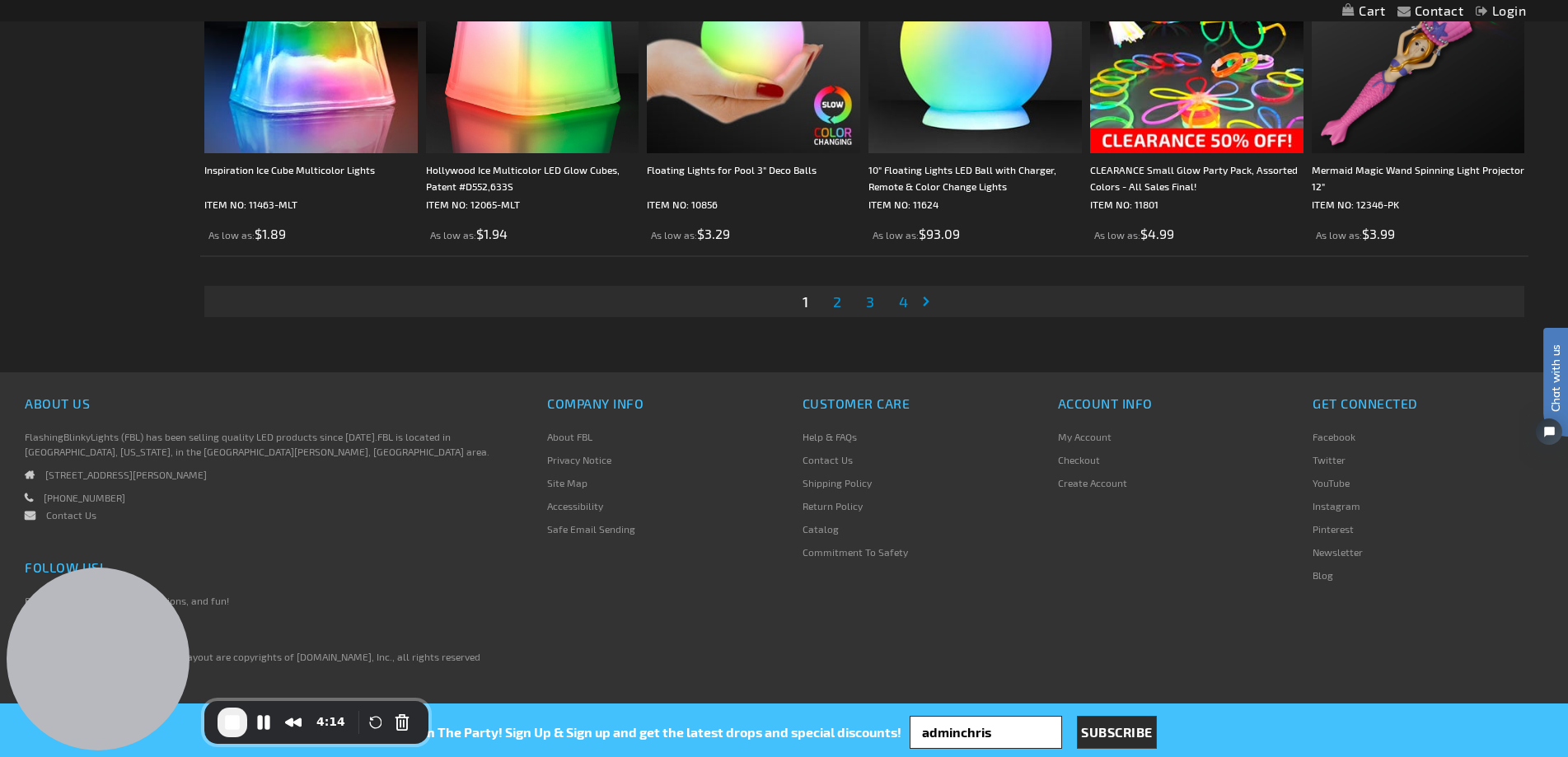
click at [905, 302] on span "4" at bounding box center [903, 301] width 9 height 18
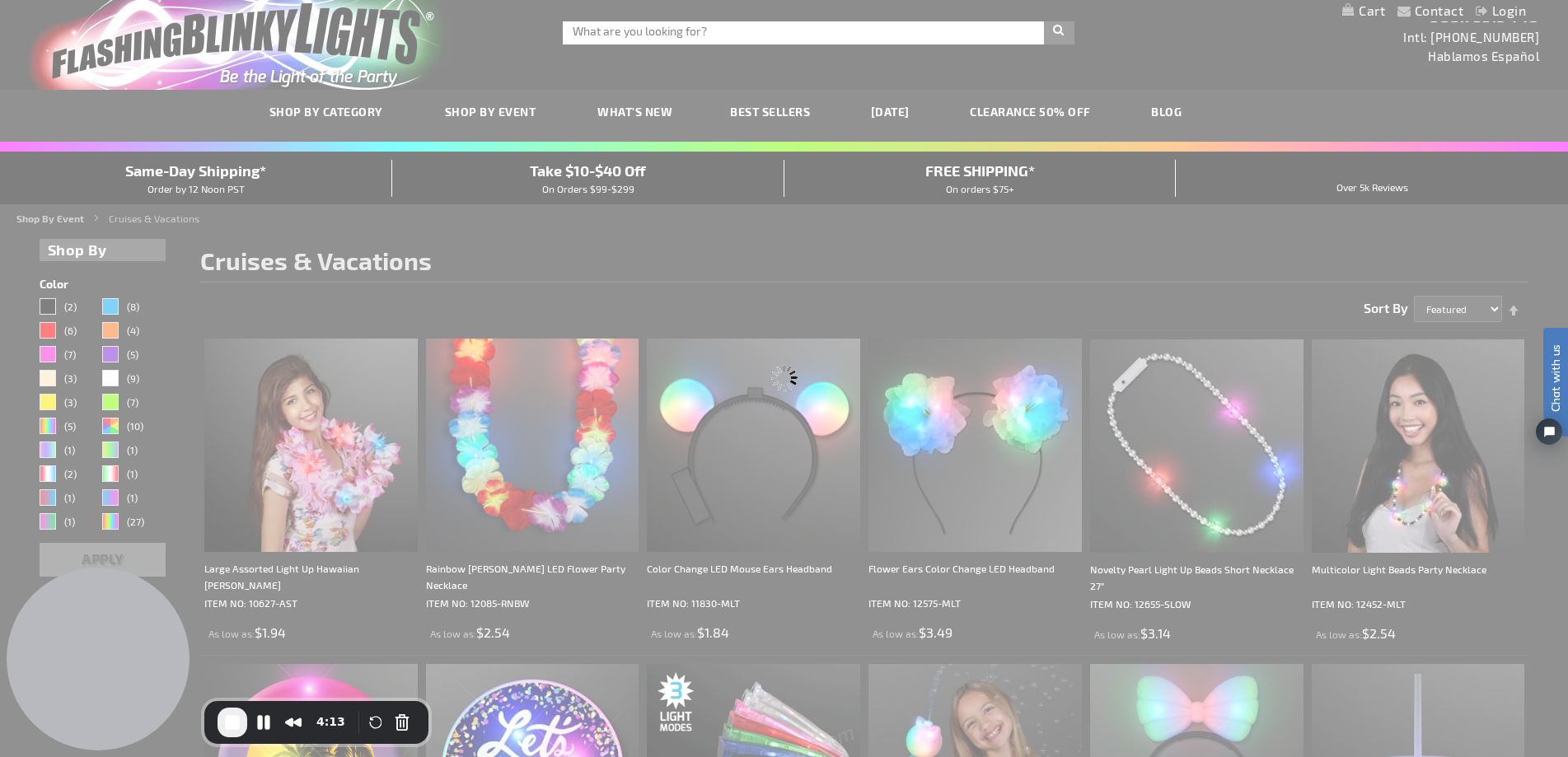
scroll to position [0, 0]
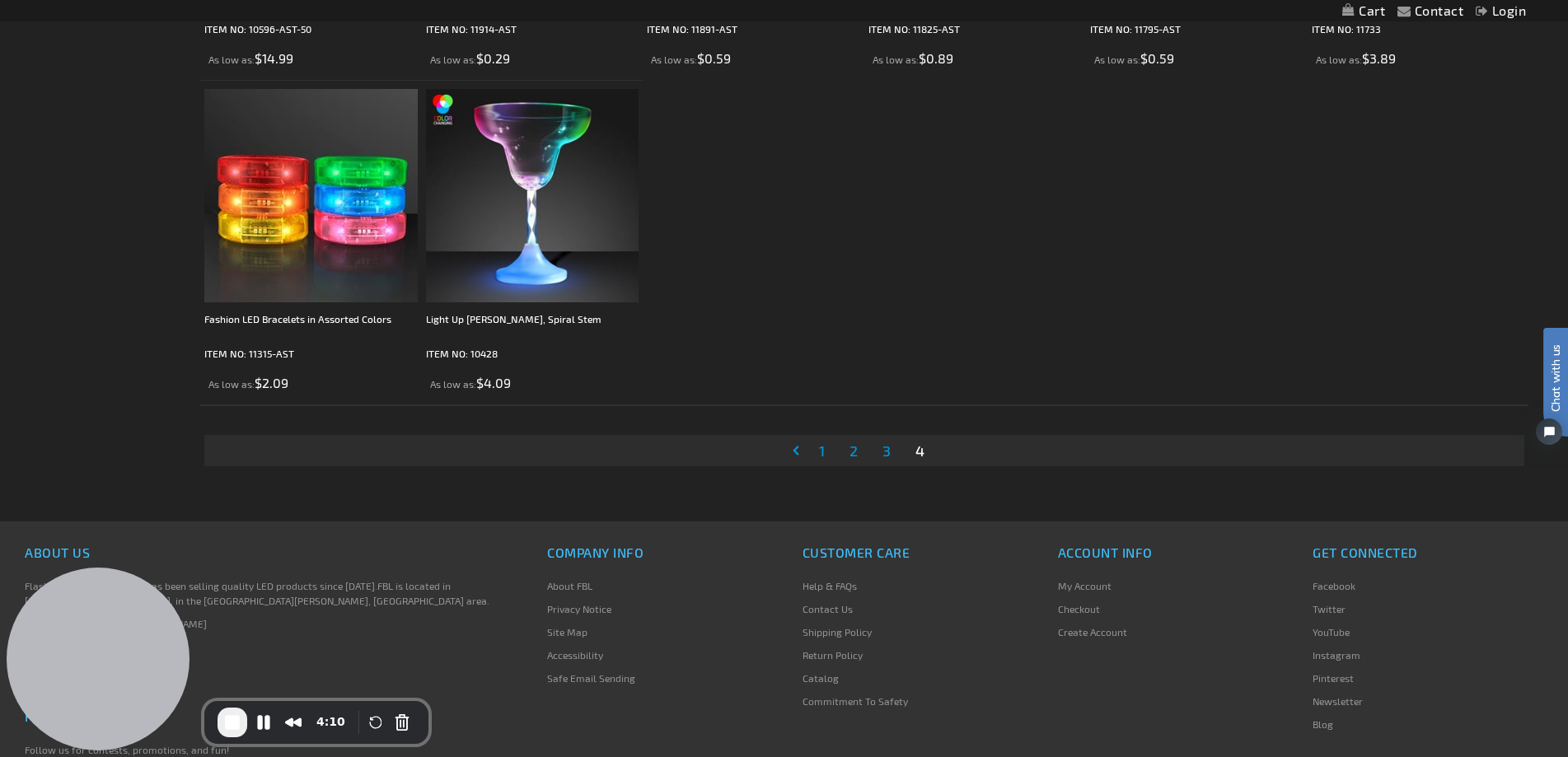
scroll to position [1977, 0]
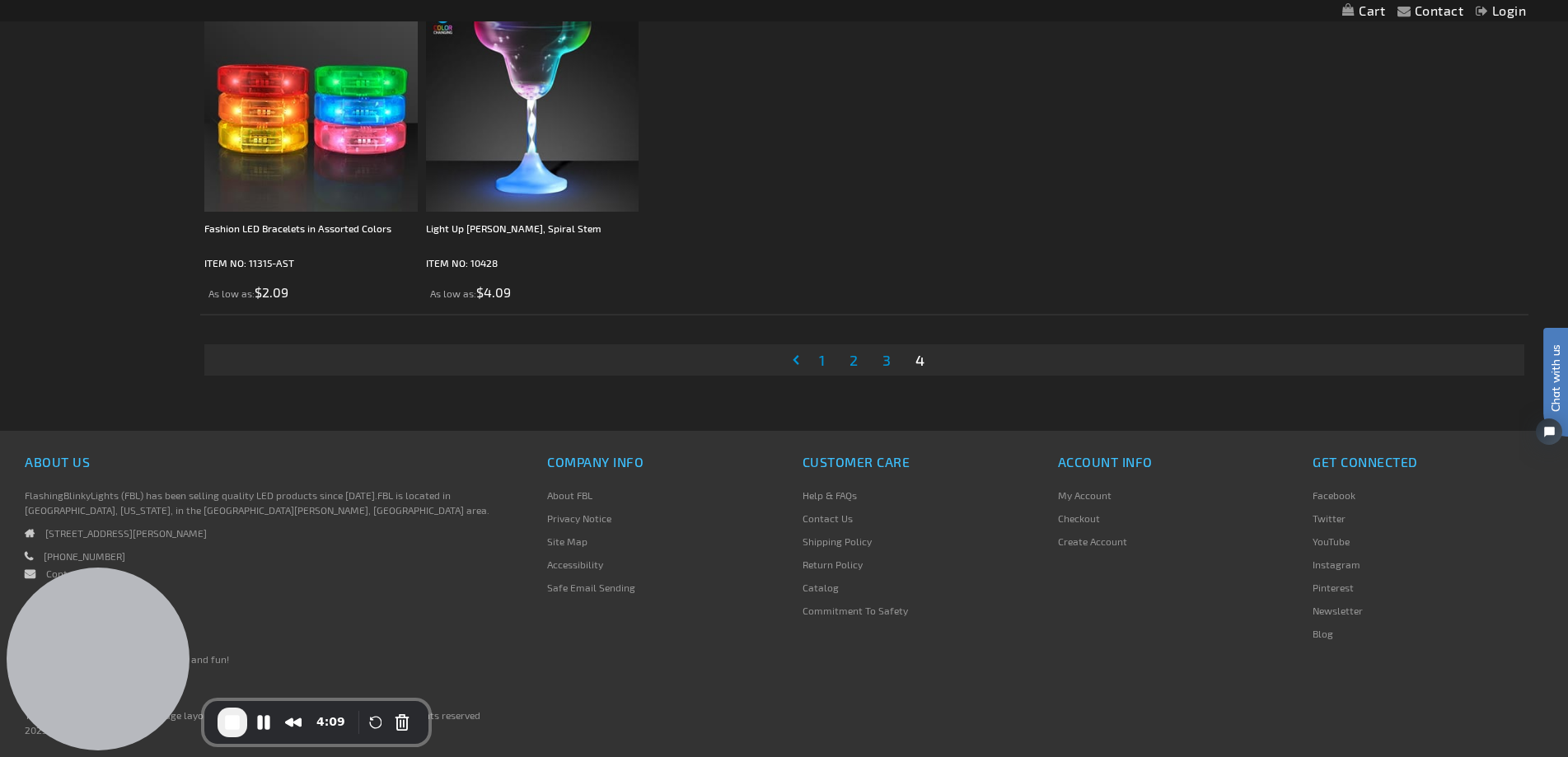
click at [888, 366] on span "3" at bounding box center [886, 360] width 9 height 18
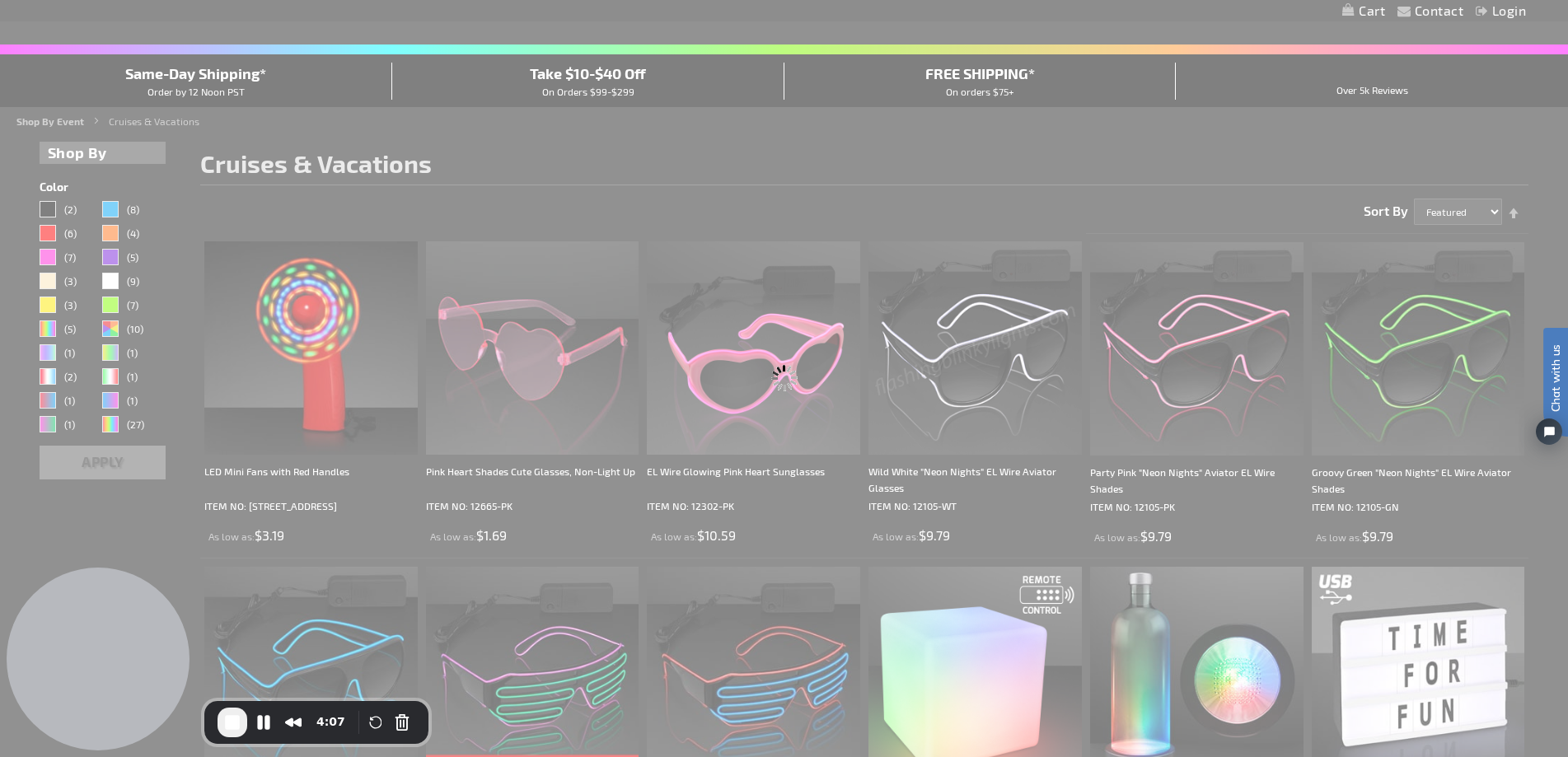
scroll to position [0, 0]
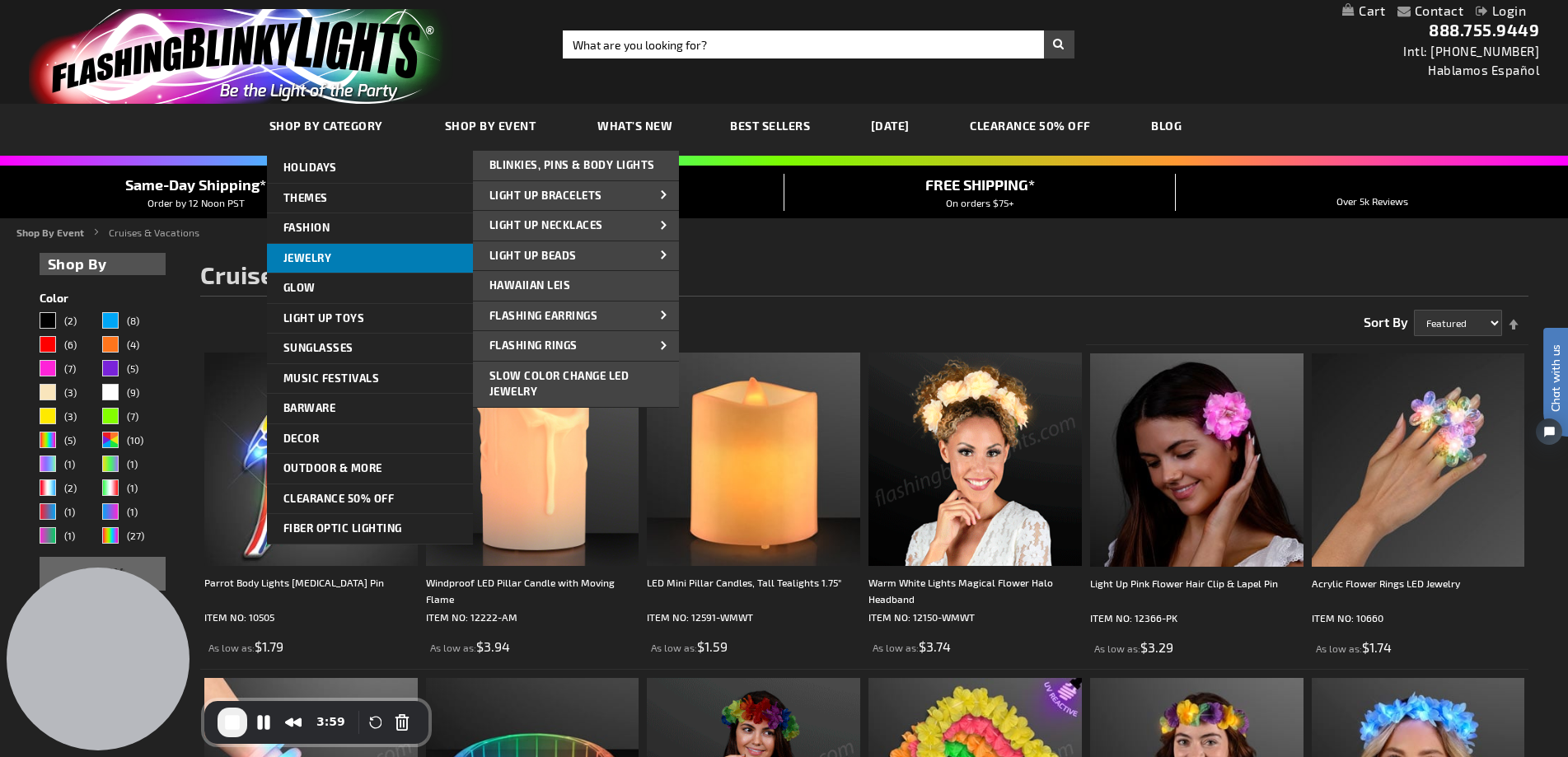
click at [308, 266] on link "Jewelry" at bounding box center [369, 258] width 206 height 30
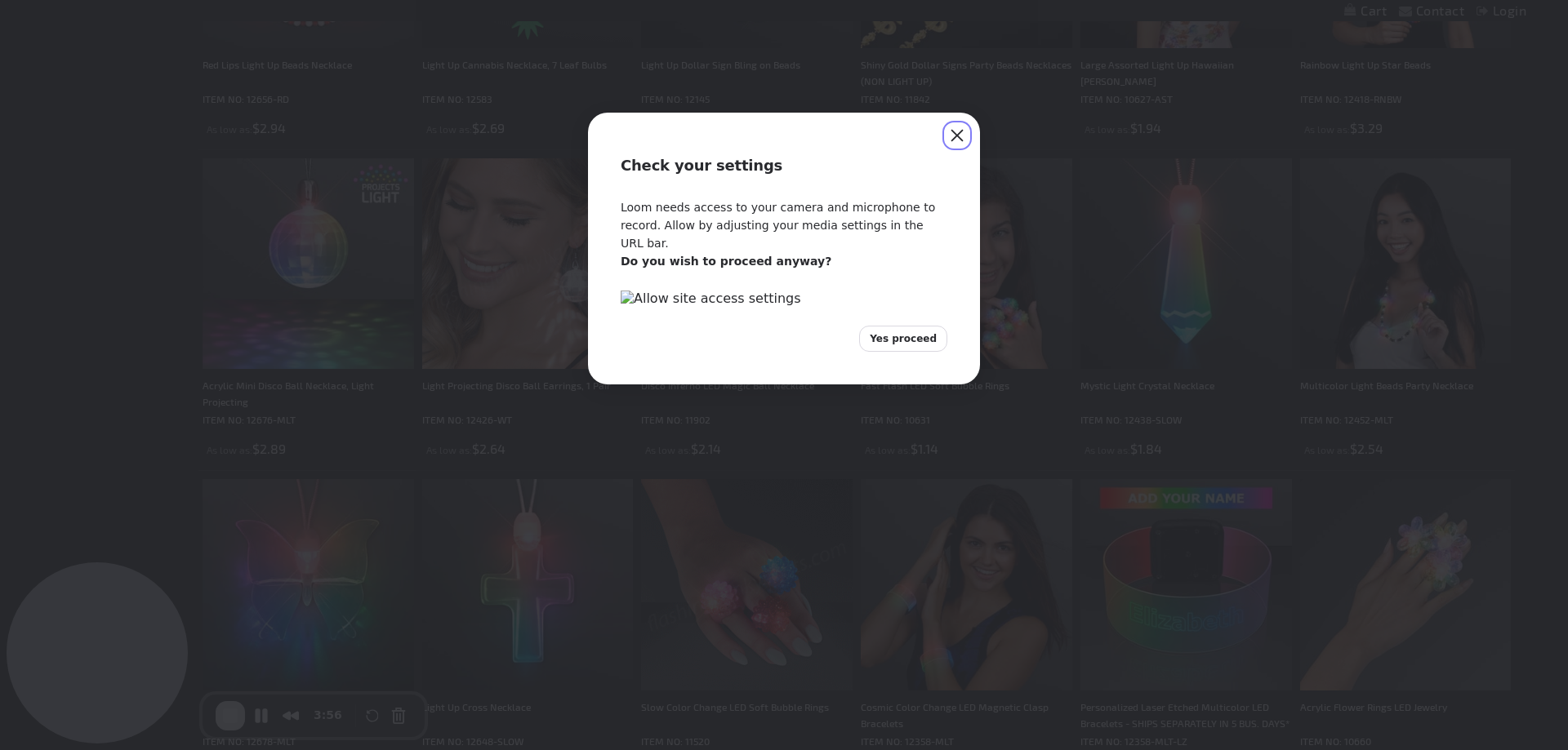
type input "adminchris"
click at [963, 139] on button "Close" at bounding box center [957, 135] width 26 height 26
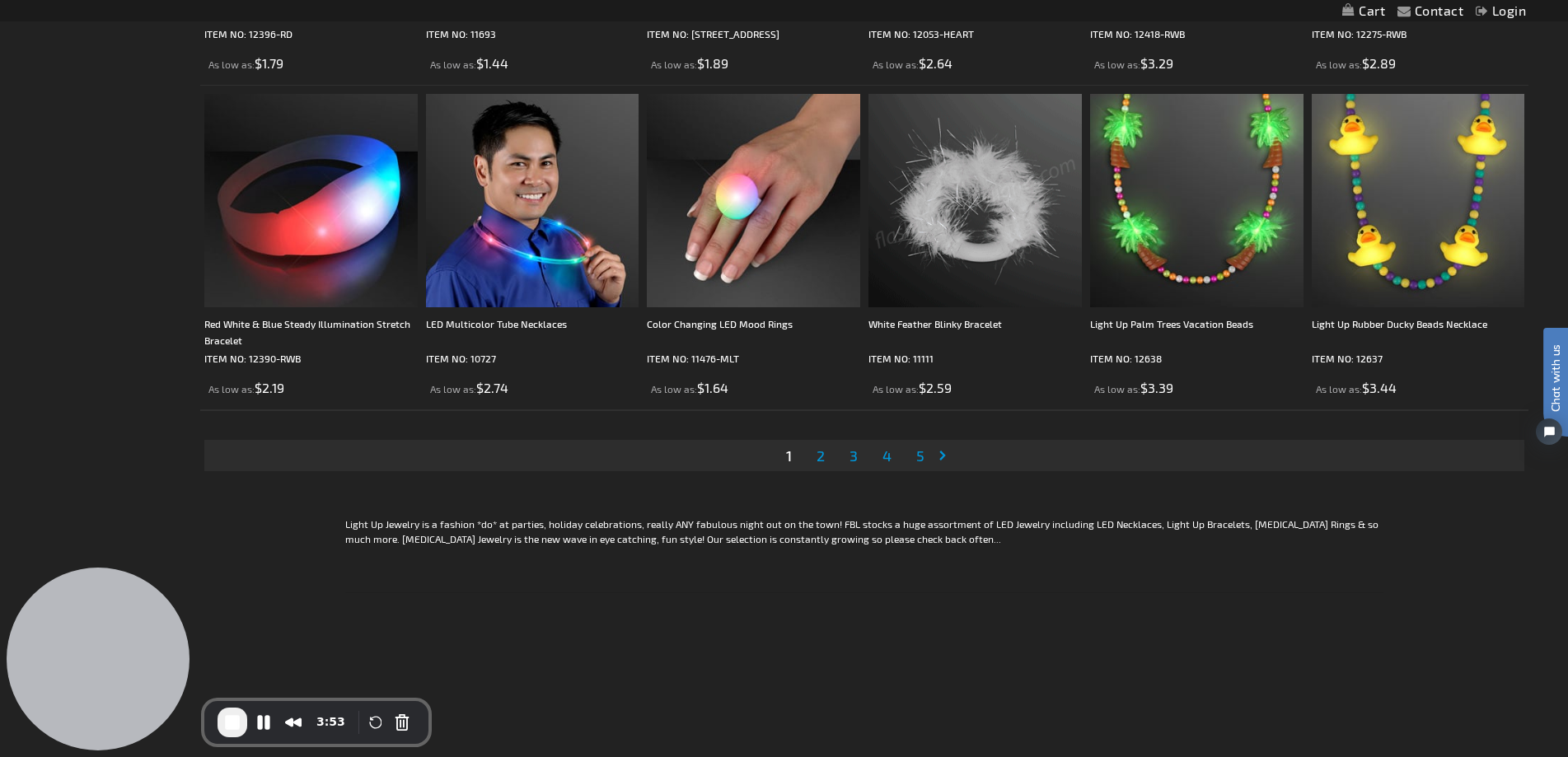
scroll to position [3167, 0]
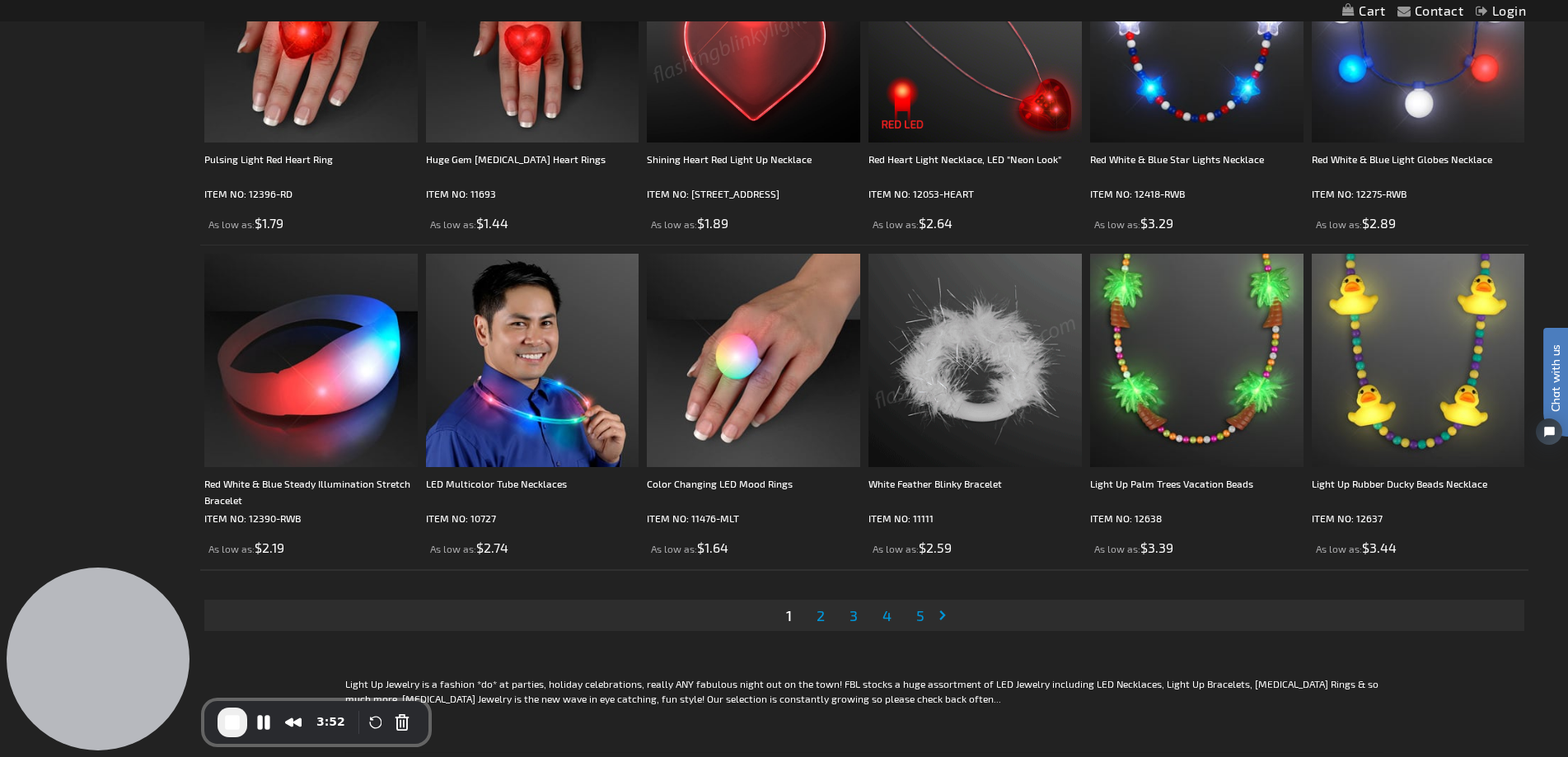
click at [883, 621] on span "4" at bounding box center [886, 615] width 9 height 18
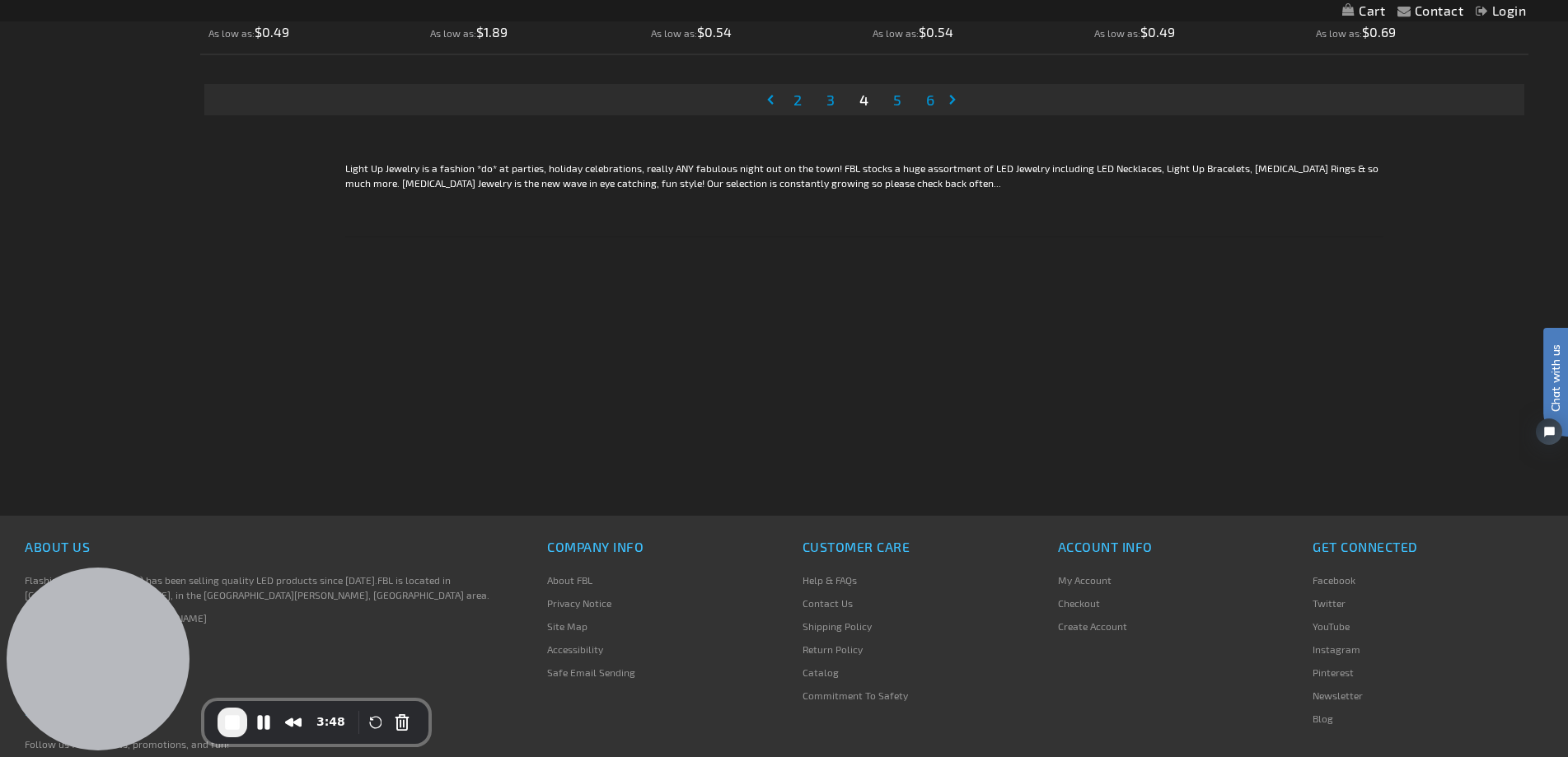
scroll to position [3497, 0]
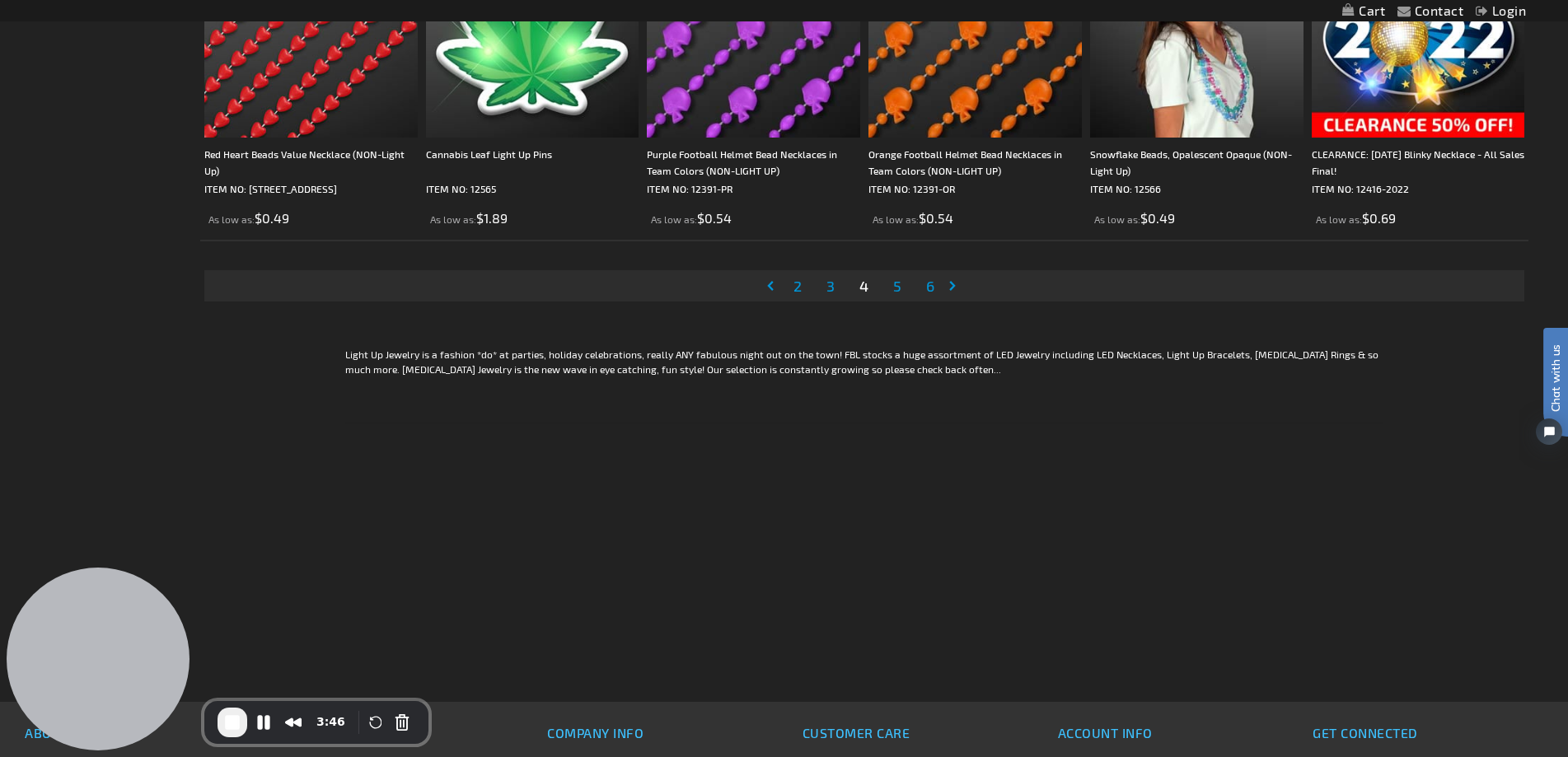
click at [933, 287] on span "6" at bounding box center [930, 285] width 9 height 18
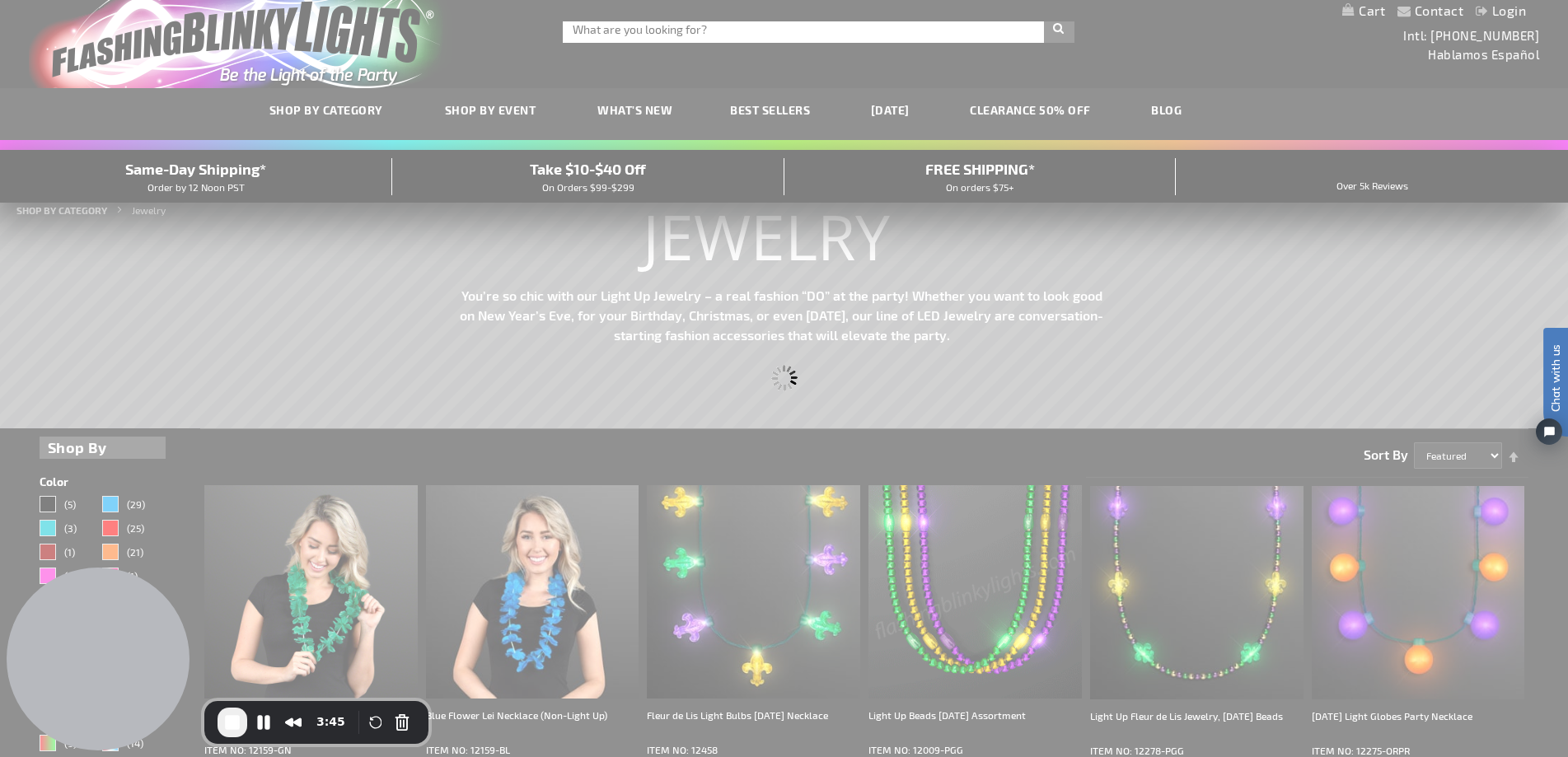
scroll to position [0, 0]
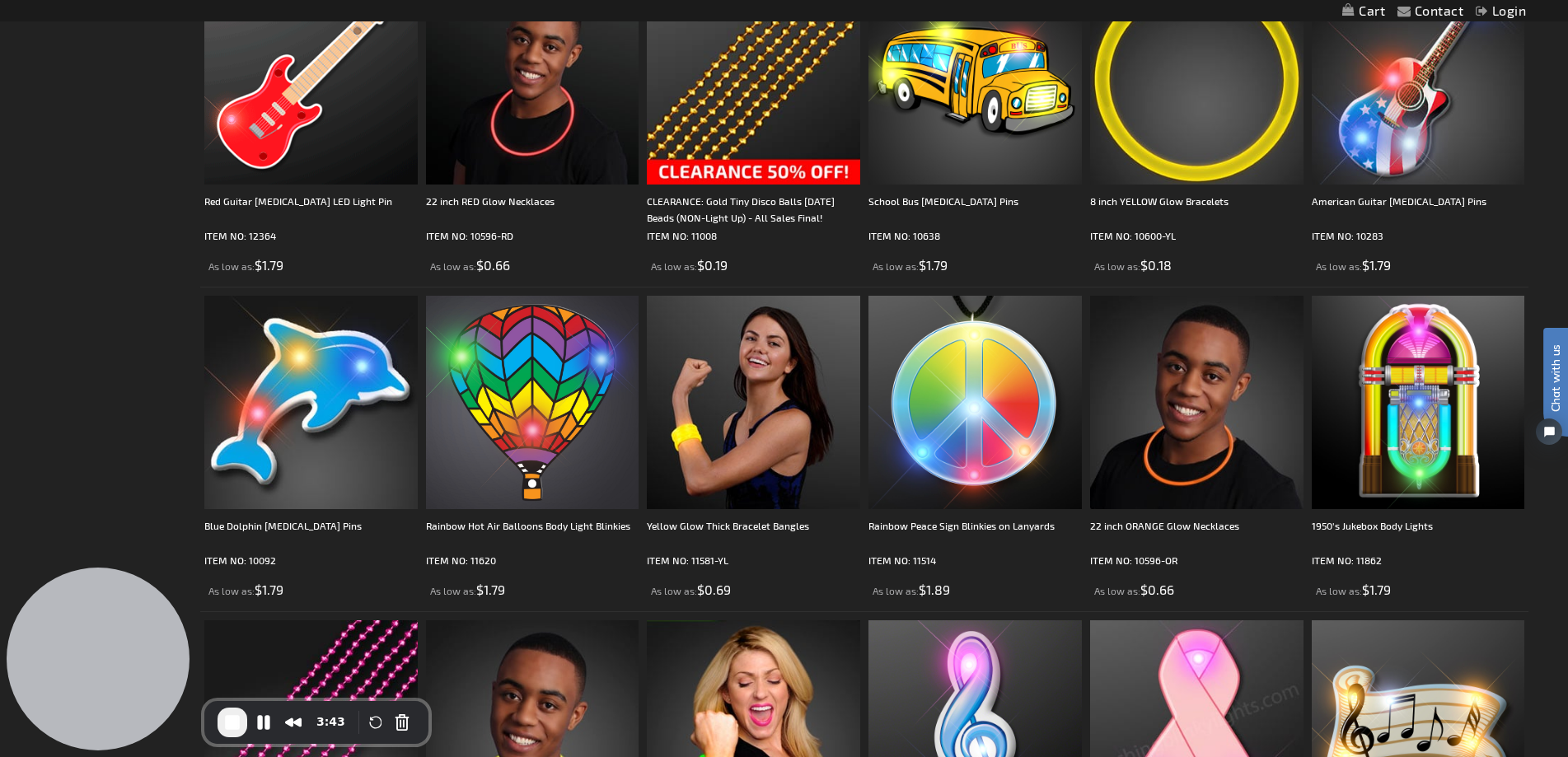
scroll to position [3790, 0]
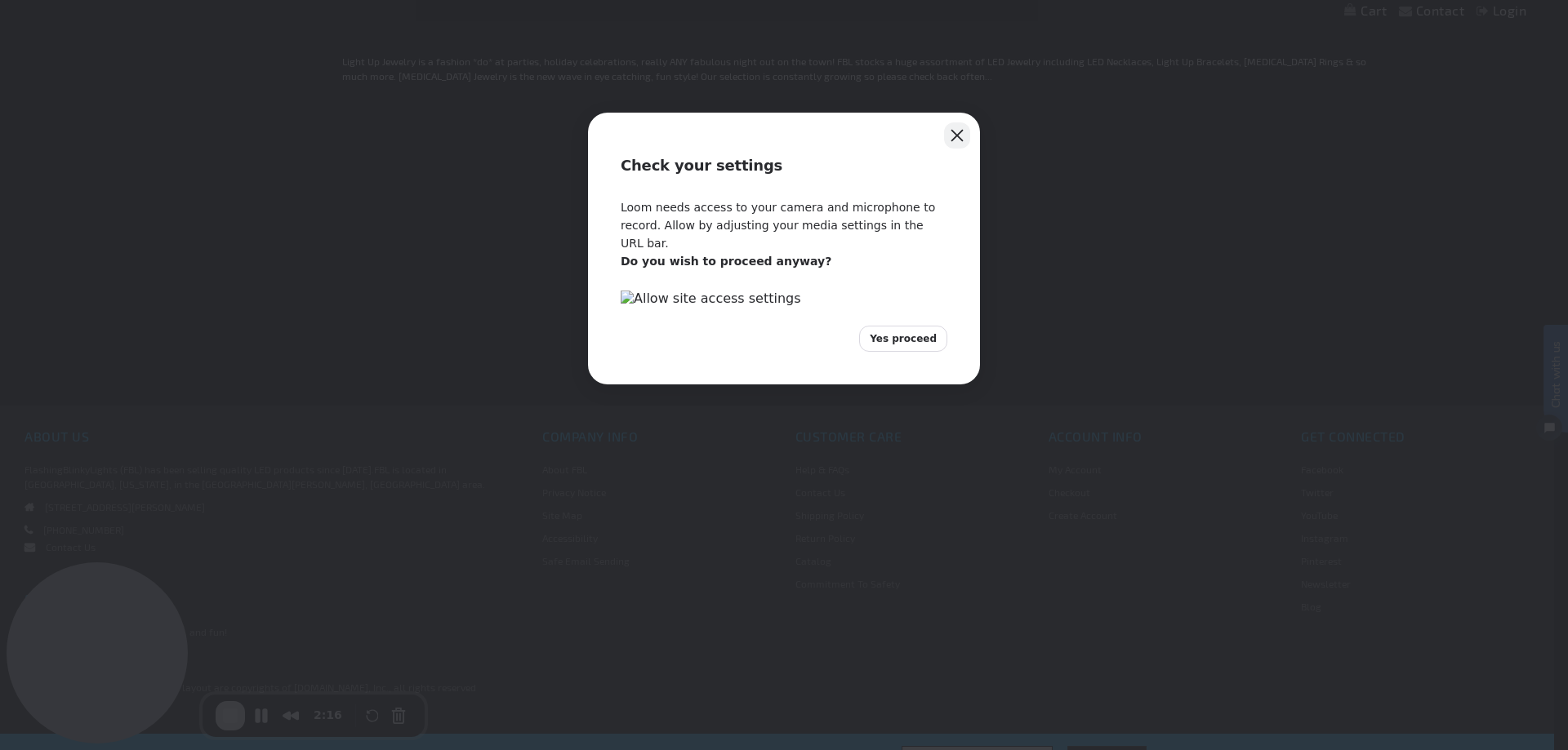
click at [951, 132] on button "Close" at bounding box center [957, 135] width 26 height 26
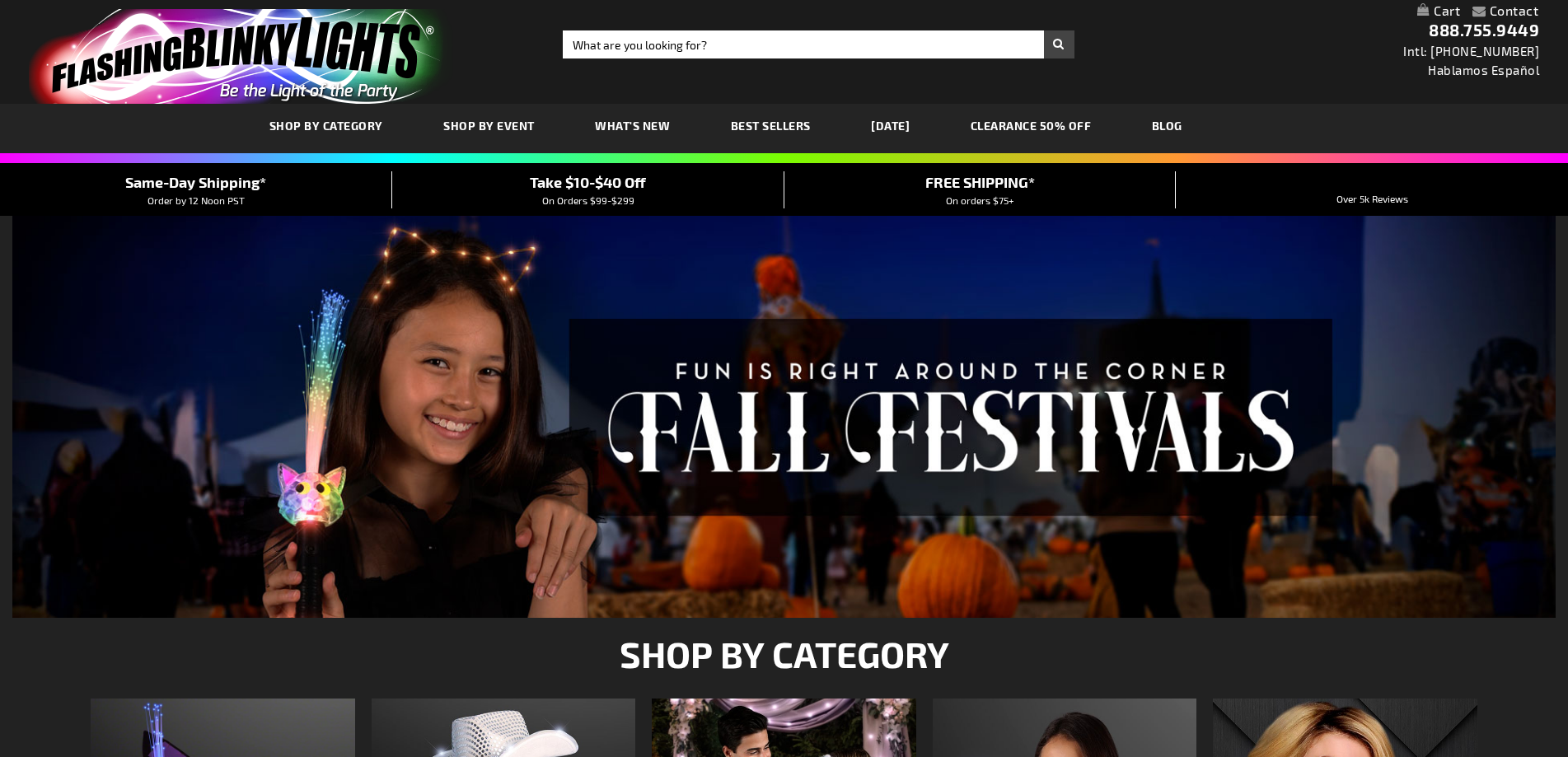
click at [687, 53] on input "Search" at bounding box center [818, 44] width 510 height 28
type input "adminchris"
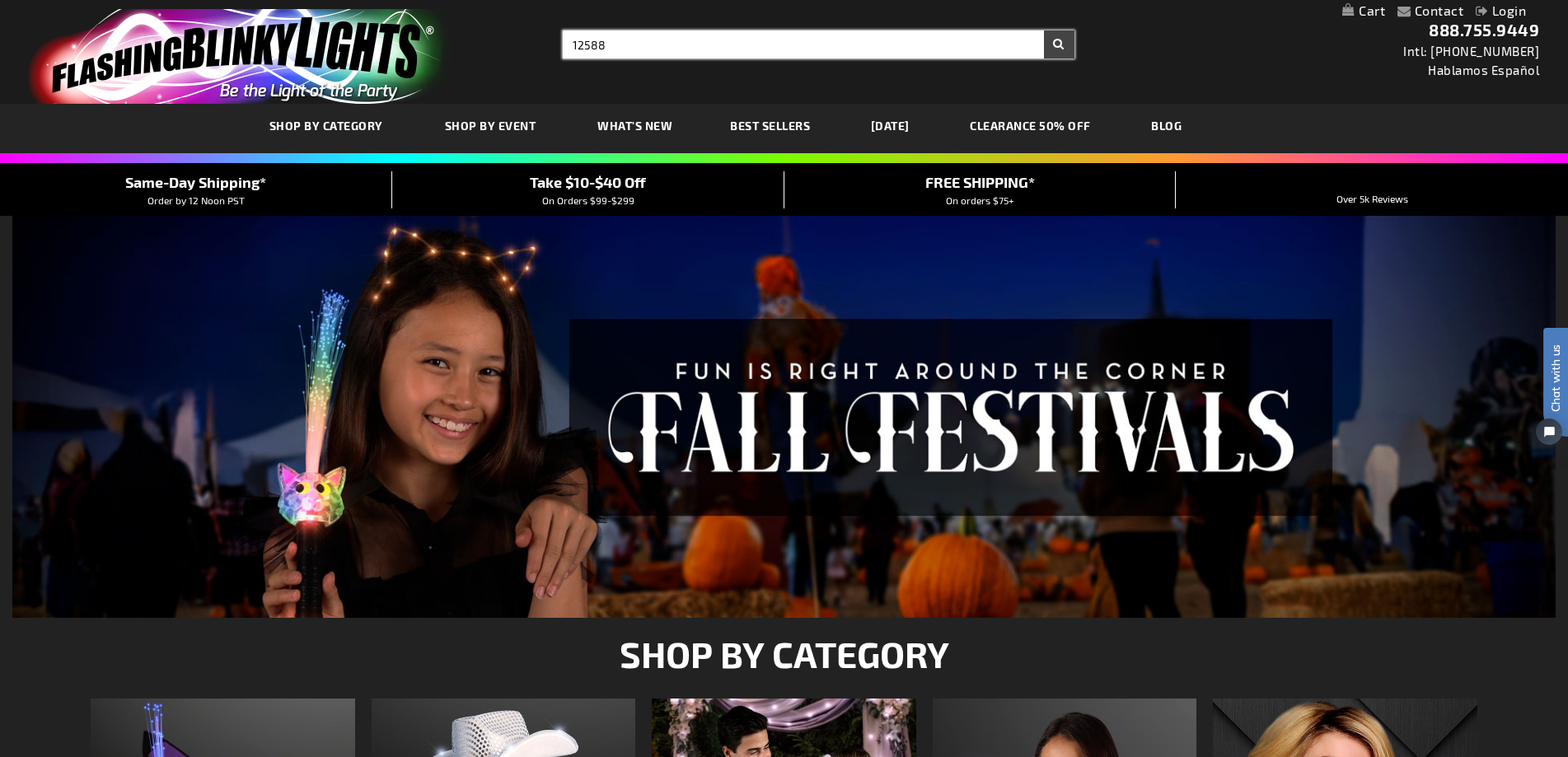
type input "12588"
click at [1044, 31] on button "Search" at bounding box center [1060, 44] width 31 height 28
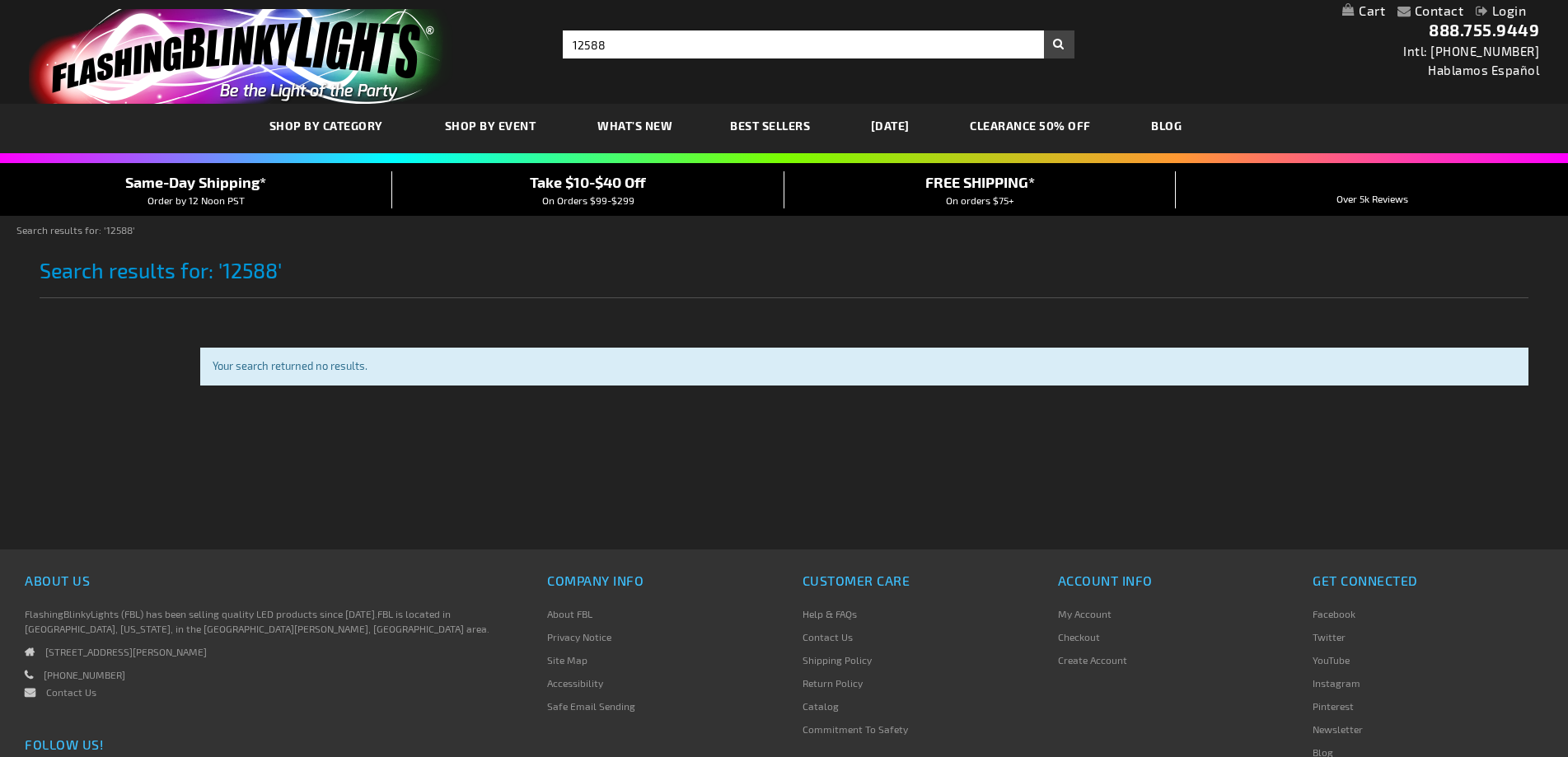
type input "adminchris"
type input "Enter your search term here..."
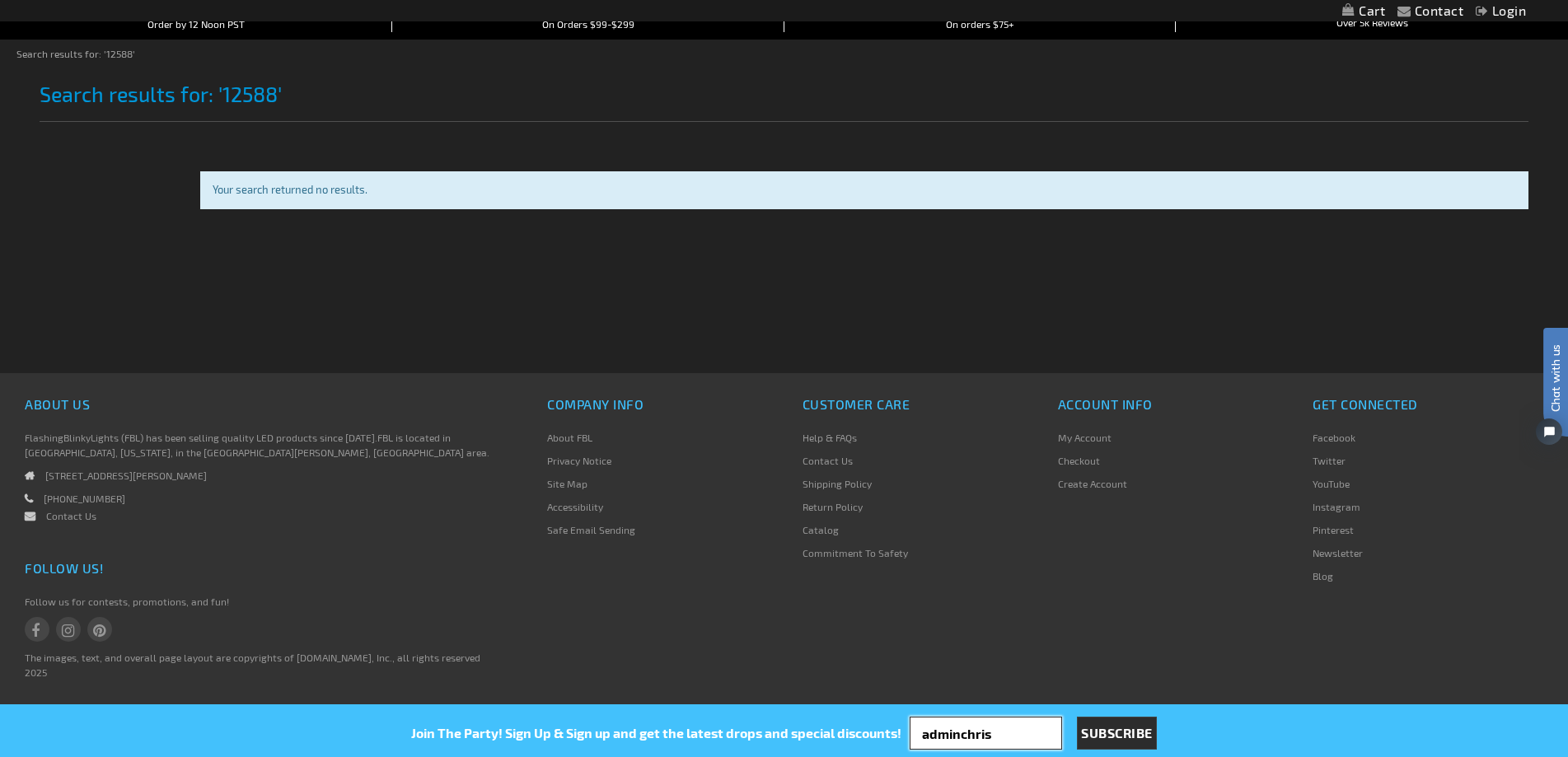
scroll to position [177, 0]
